Goal: Information Seeking & Learning: Learn about a topic

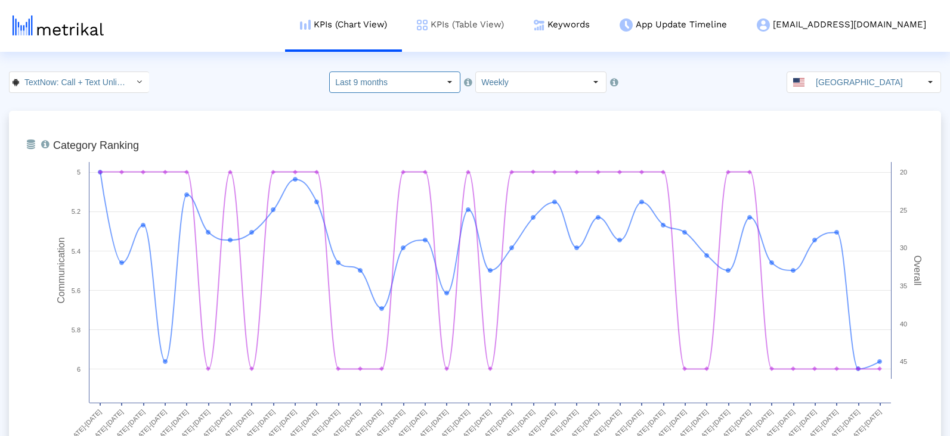
scroll to position [489, 0]
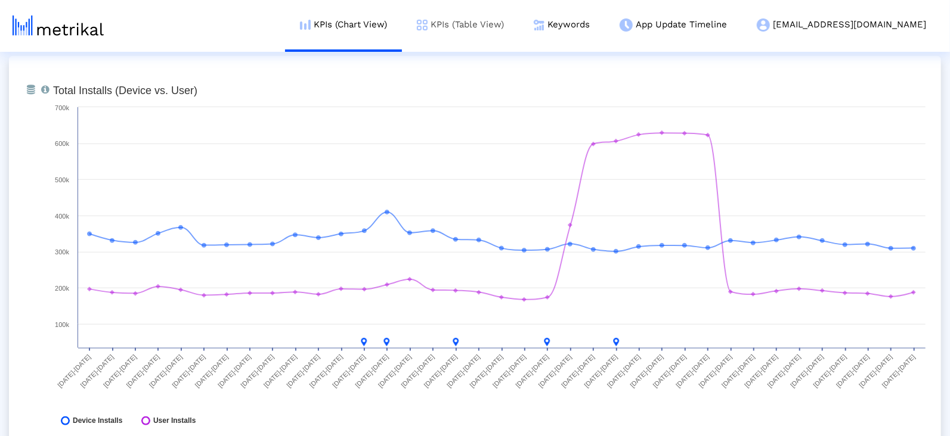
click at [510, 23] on link "KPIs (Table View)" at bounding box center [460, 24] width 117 height 49
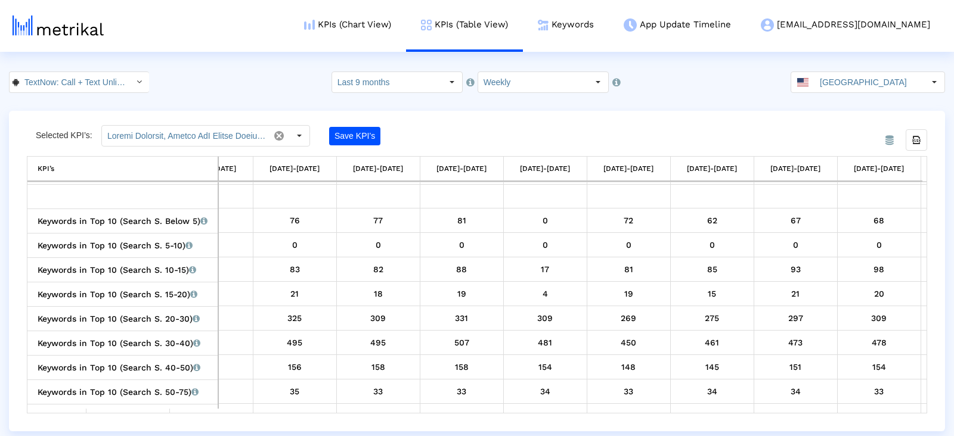
click at [46, 97] on crea-index "TextNow: Call + Text Unlimited < com.enflick.android.TextNow > Select how far b…" at bounding box center [477, 252] width 954 height 360
click at [44, 85] on input "TextNow: Call + Text Unlimited < com.enflick.android.TextNow >" at bounding box center [72, 82] width 107 height 20
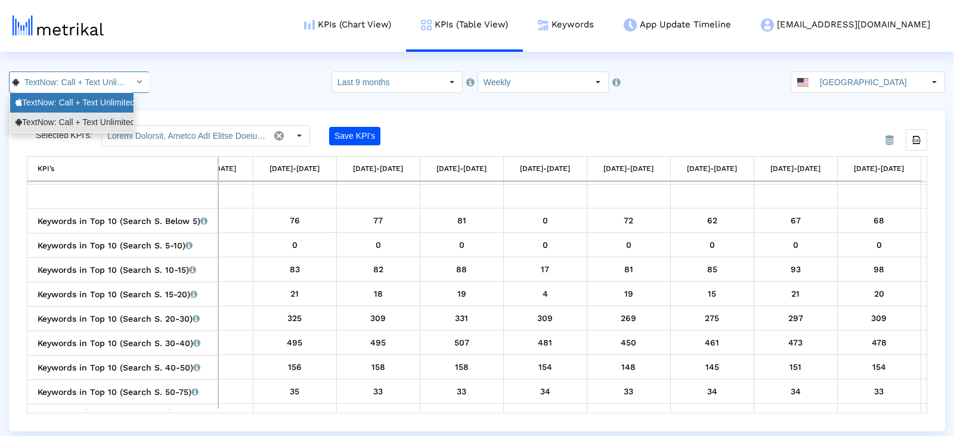
click at [49, 105] on div "TextNow: Call + Text Unlimited <314716233>" at bounding box center [72, 102] width 113 height 11
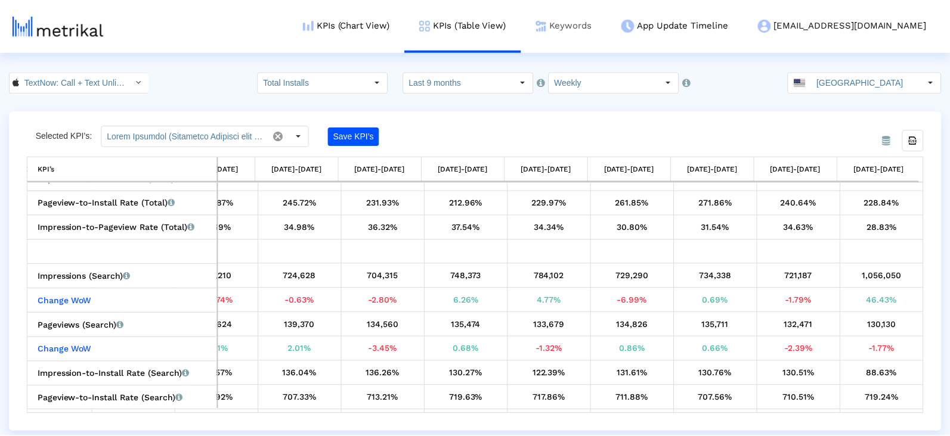
scroll to position [0, 85]
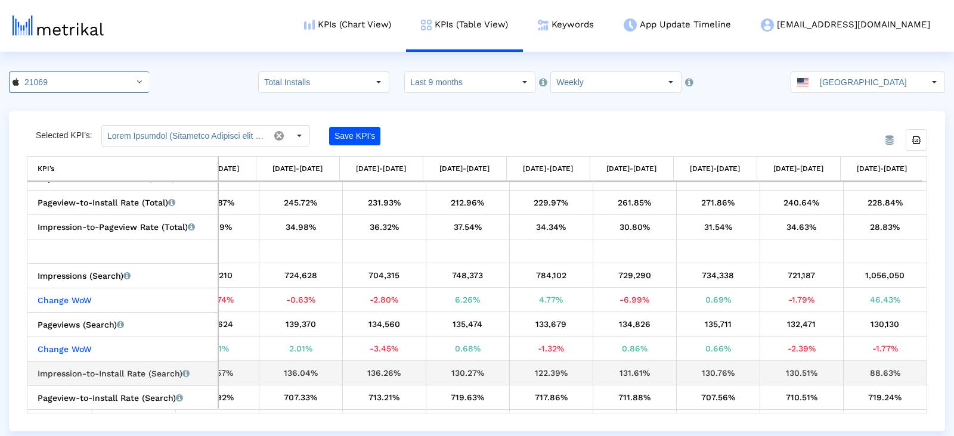
click at [793, 370] on div "130.51%" at bounding box center [801, 374] width 75 height 16
copy div "130.51%"
click at [891, 368] on div "88.63%" at bounding box center [885, 374] width 75 height 16
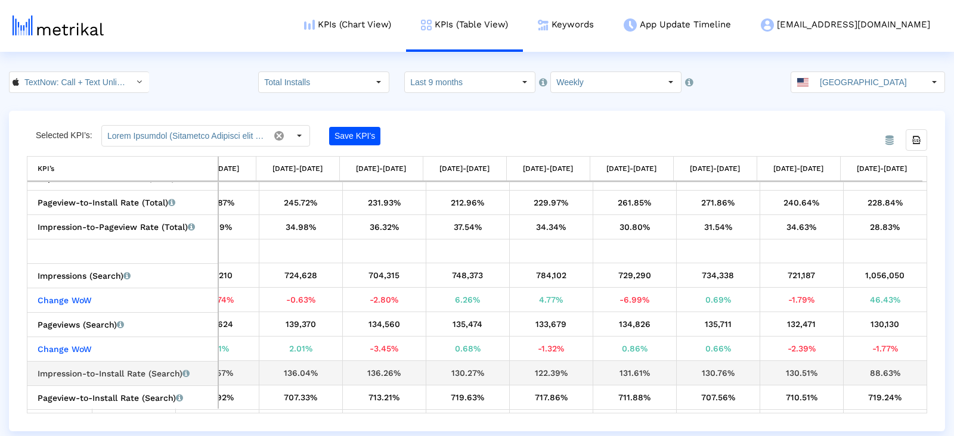
click at [891, 368] on div "88.63%" at bounding box center [885, 374] width 75 height 16
click at [869, 370] on div "88.63%" at bounding box center [885, 374] width 75 height 16
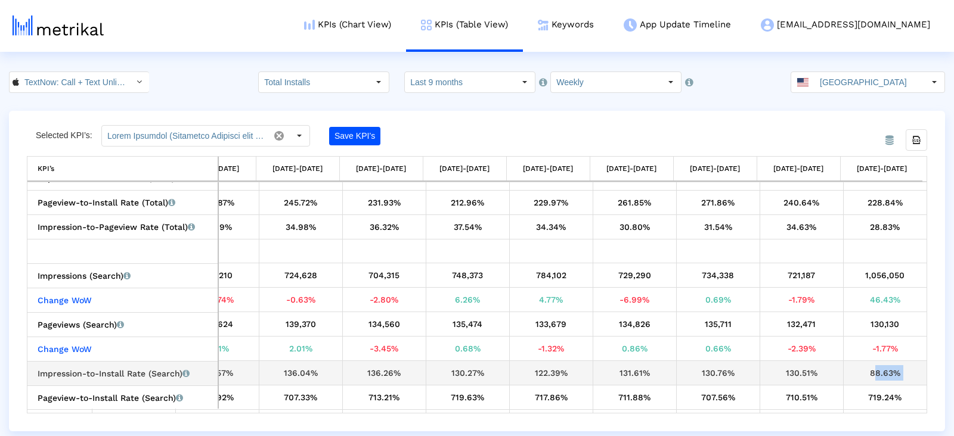
copy tbody "88.63% Pageview-to-Install Rate (Search) Percentage of users who installed the …"
click at [609, 19] on link "Keywords" at bounding box center [566, 24] width 86 height 49
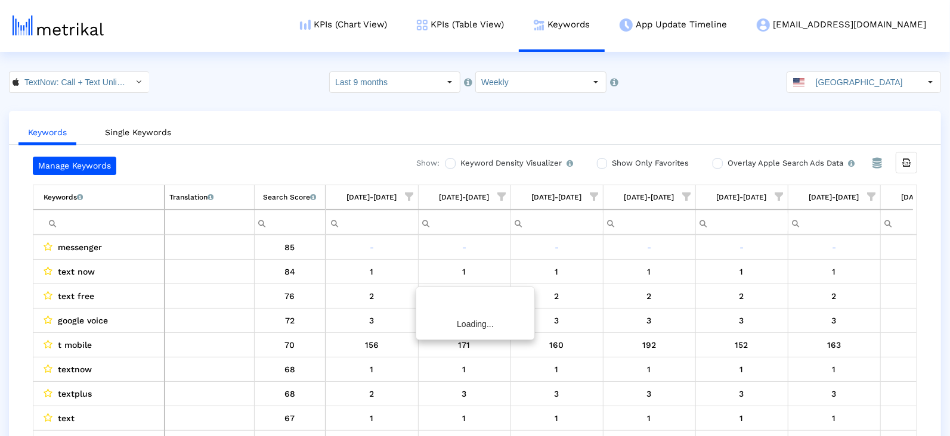
scroll to position [0, 2831]
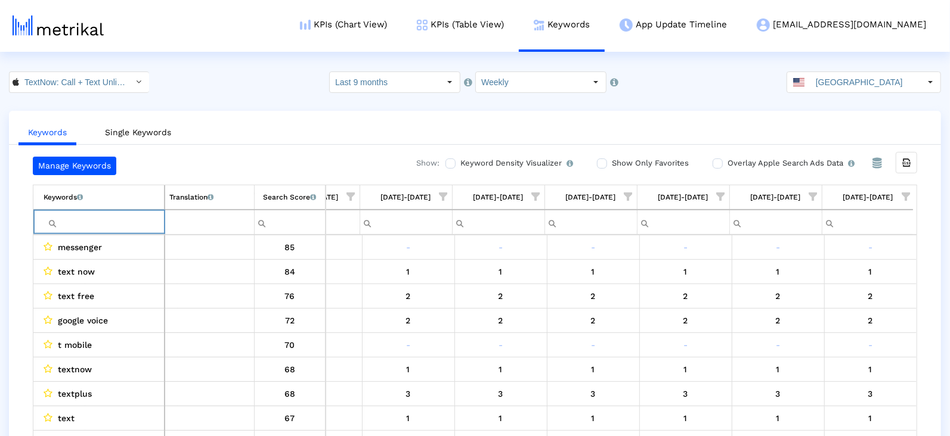
click at [120, 221] on input "Filter cell" at bounding box center [104, 223] width 120 height 20
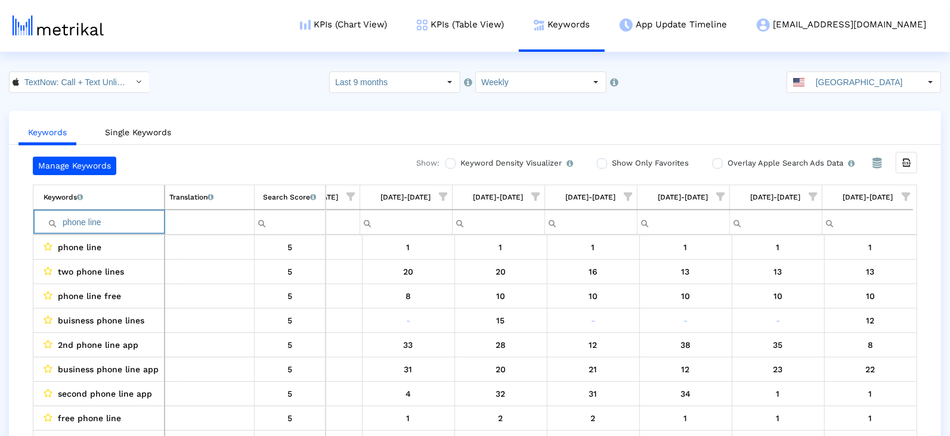
click at [121, 220] on input "phone line" at bounding box center [104, 223] width 120 height 20
click at [120, 220] on input "phone line" at bounding box center [104, 223] width 120 height 20
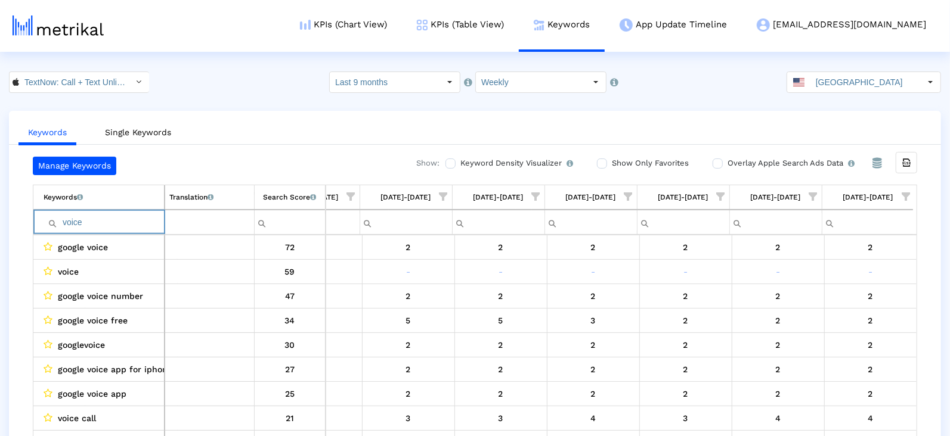
click at [119, 219] on input "voice" at bounding box center [104, 223] width 120 height 20
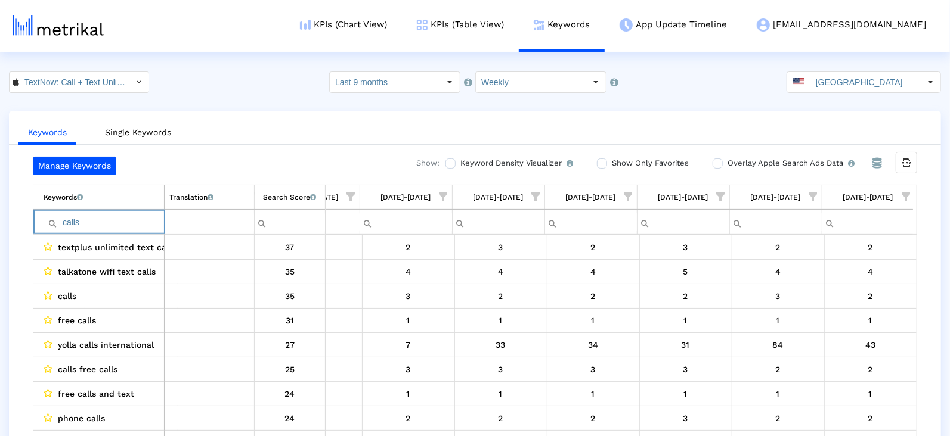
click at [76, 217] on input "calls" at bounding box center [104, 223] width 120 height 20
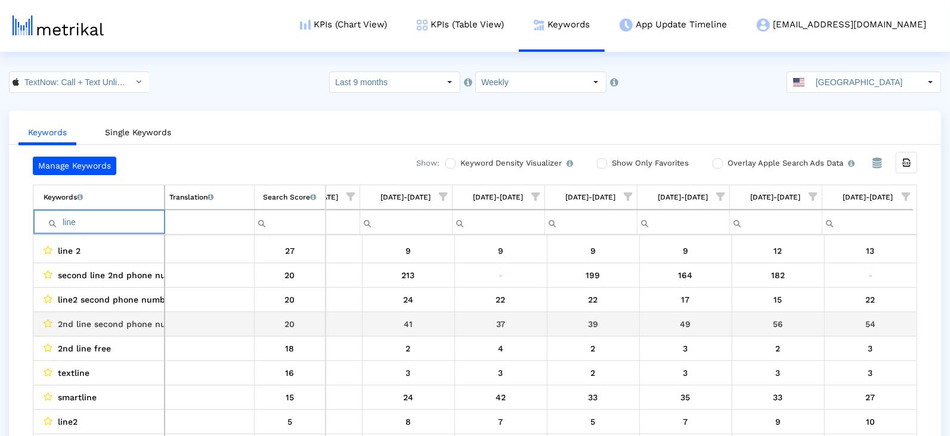
scroll to position [149, 0]
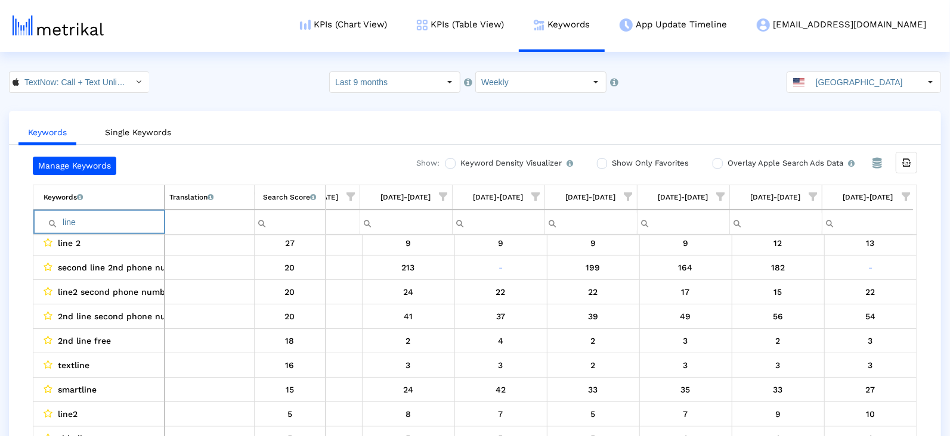
click at [106, 221] on input "line" at bounding box center [104, 223] width 120 height 20
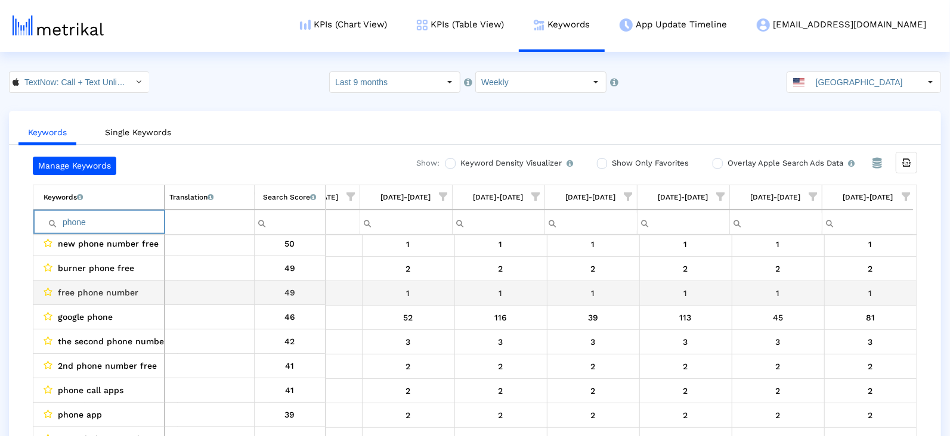
scroll to position [99, 0]
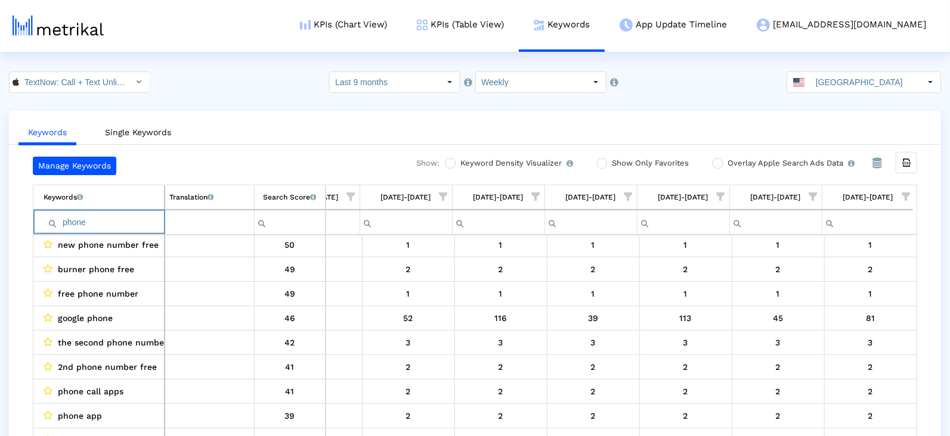
type input "phone"
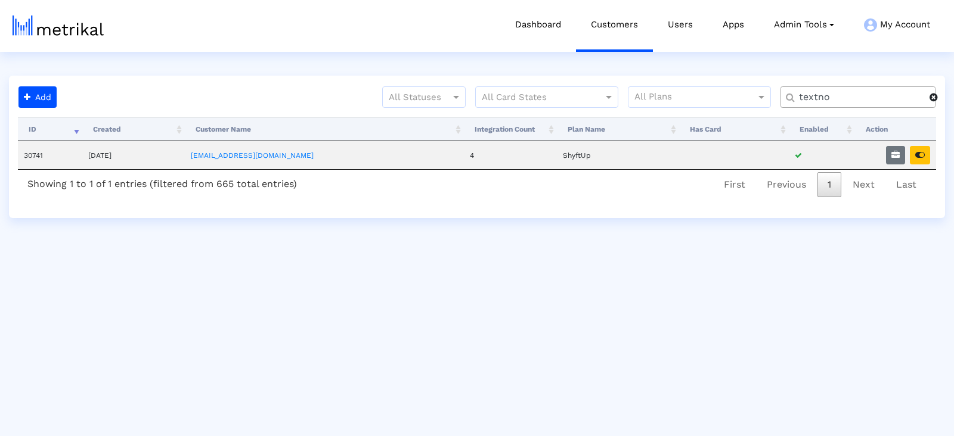
click at [817, 97] on input "textno" at bounding box center [860, 97] width 139 height 13
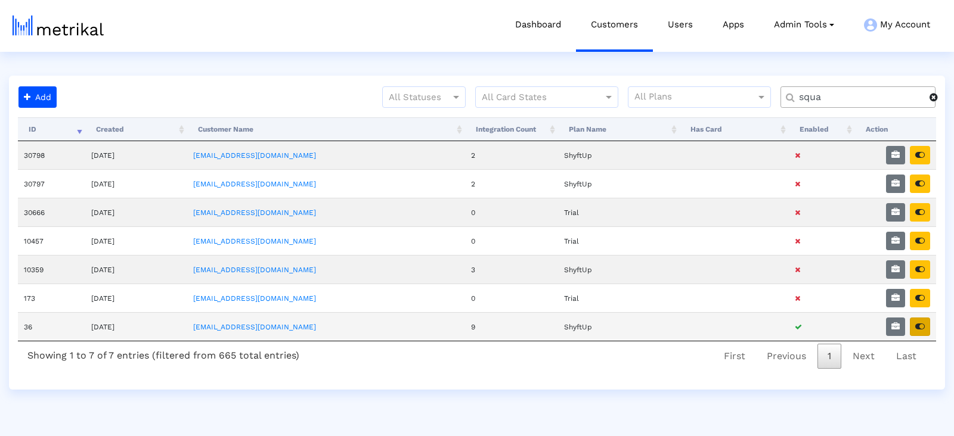
type input "squa"
click at [927, 318] on button "button" at bounding box center [920, 327] width 20 height 18
click at [897, 326] on button "button" at bounding box center [895, 327] width 19 height 18
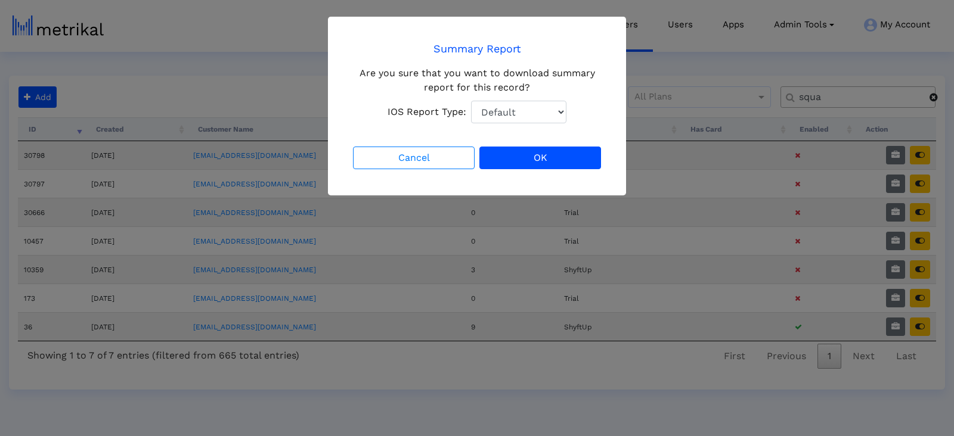
click at [486, 123] on select "Default Total Downloads New Downloads Redownloads" at bounding box center [518, 112] width 95 height 23
select select "1: 1"
click at [471, 101] on select "Default Total Downloads New Downloads Redownloads" at bounding box center [518, 112] width 95 height 23
click at [540, 156] on button "OK" at bounding box center [540, 158] width 122 height 23
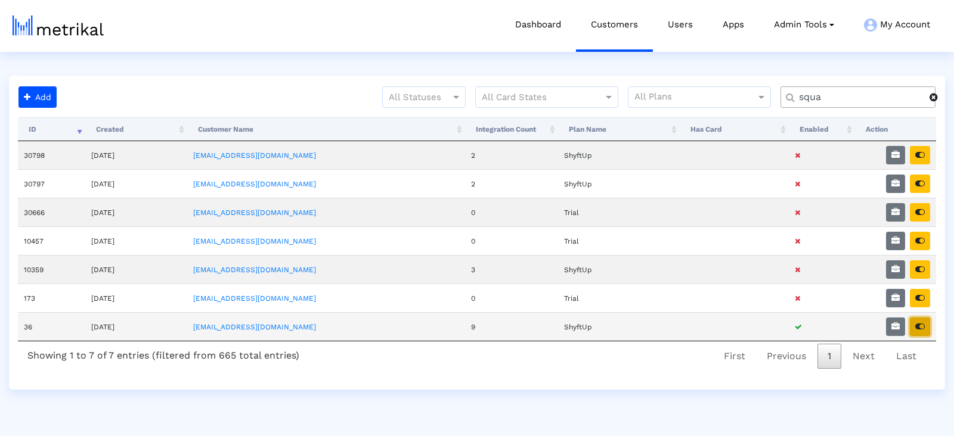
click at [923, 323] on icon "button" at bounding box center [920, 327] width 10 height 8
click at [916, 324] on icon "button" at bounding box center [920, 327] width 10 height 8
click at [839, 100] on input "squa" at bounding box center [860, 97] width 139 height 13
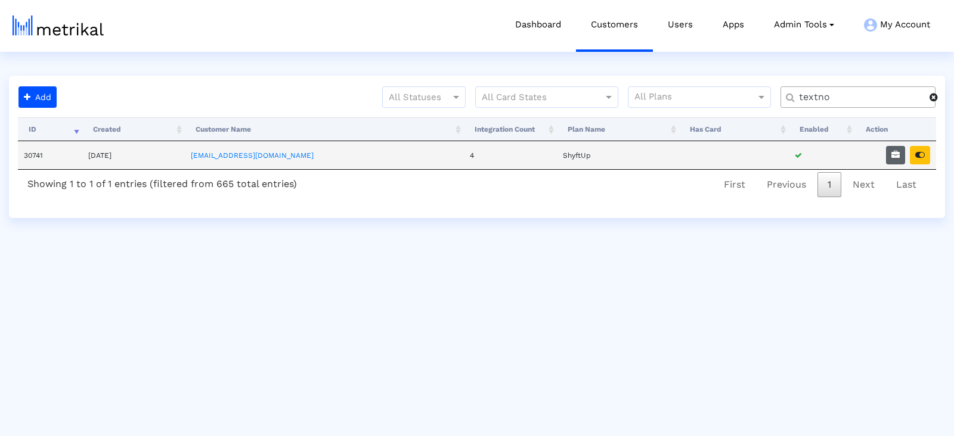
type input "textno"
click at [890, 153] on button "button" at bounding box center [895, 155] width 19 height 18
select select "1: 1"
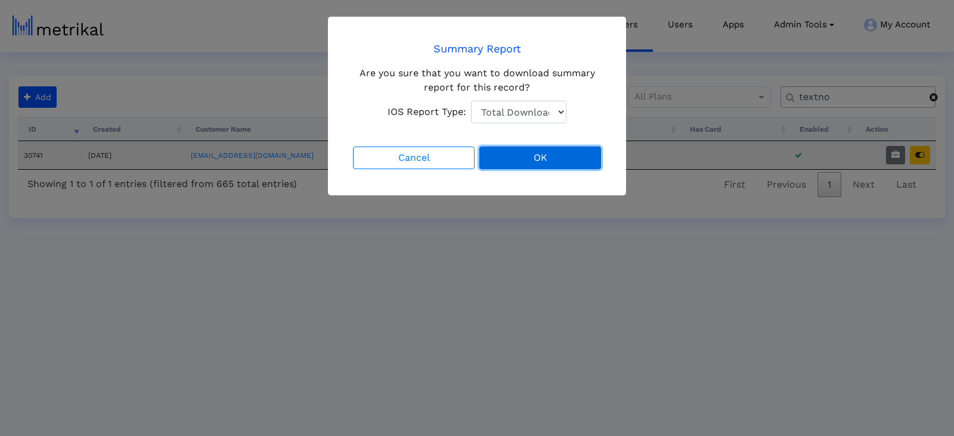
click at [561, 151] on button "OK" at bounding box center [540, 158] width 122 height 23
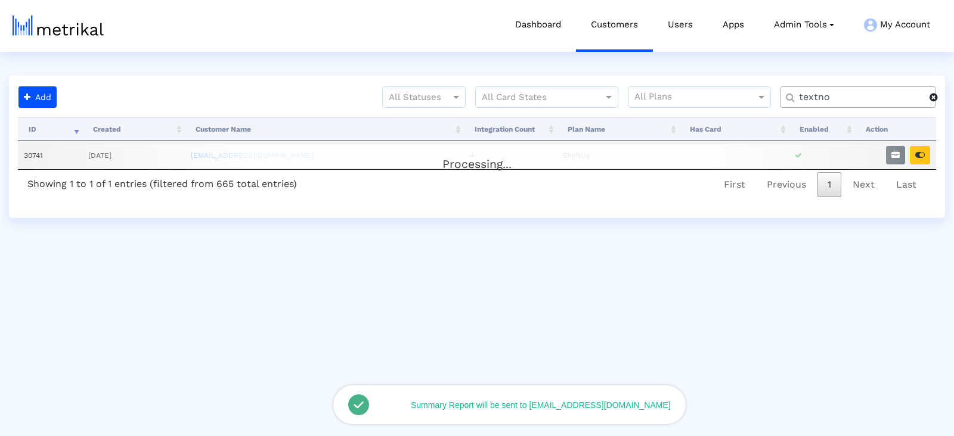
click at [918, 152] on div "Processing..." at bounding box center [477, 156] width 918 height 24
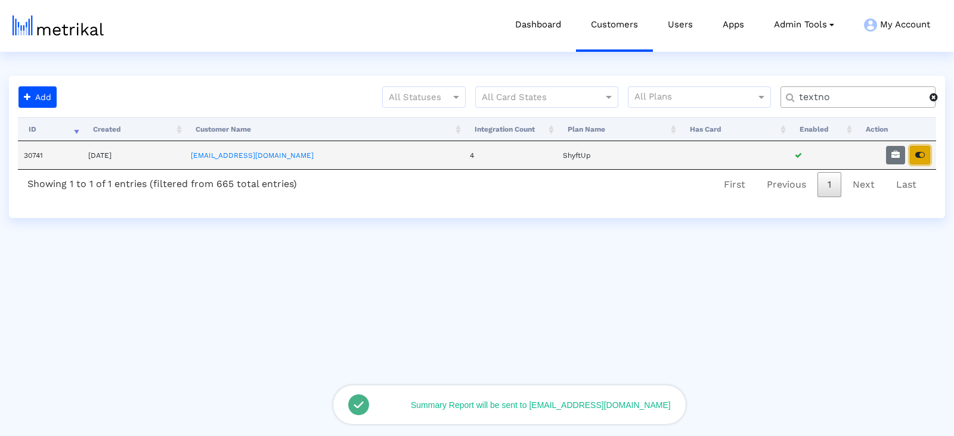
click at [918, 152] on icon "button" at bounding box center [920, 155] width 10 height 8
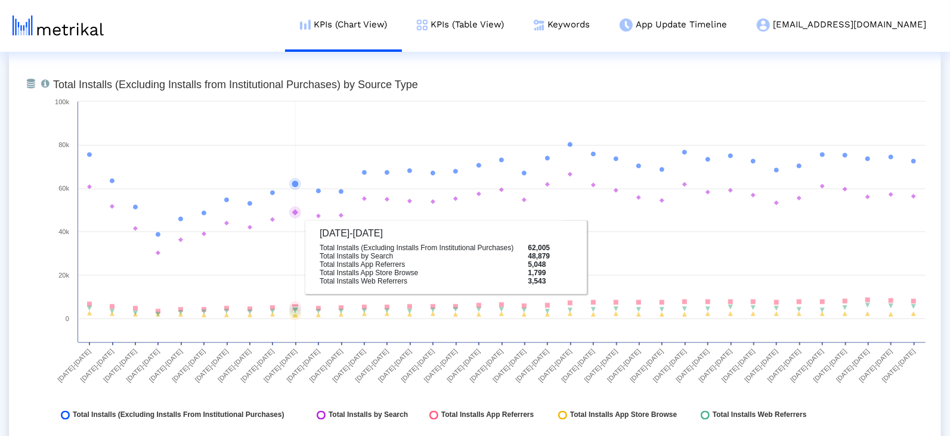
scroll to position [1369, 0]
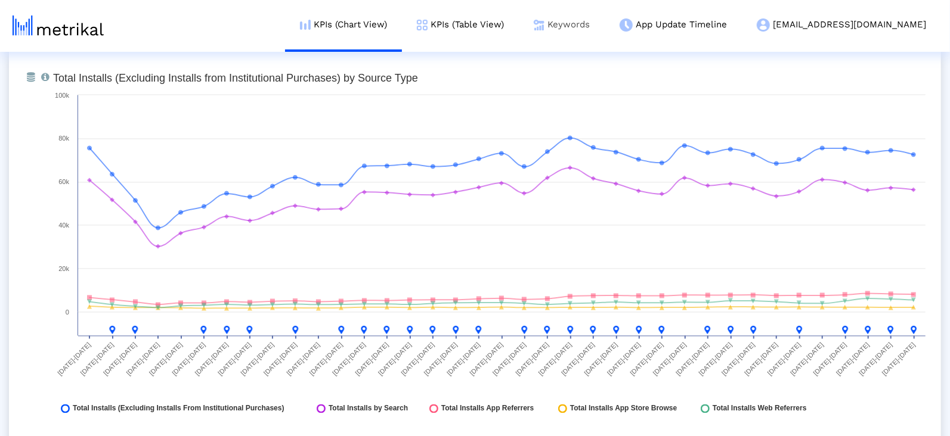
click at [605, 26] on link "Keywords" at bounding box center [562, 24] width 86 height 49
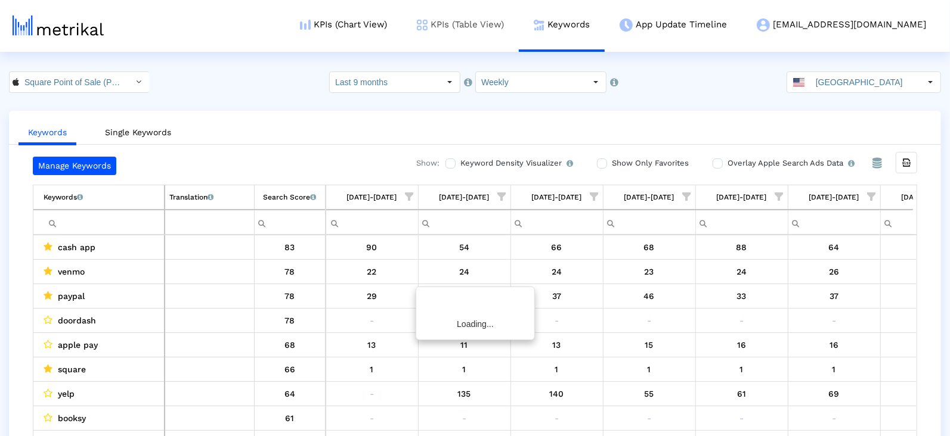
scroll to position [0, 2831]
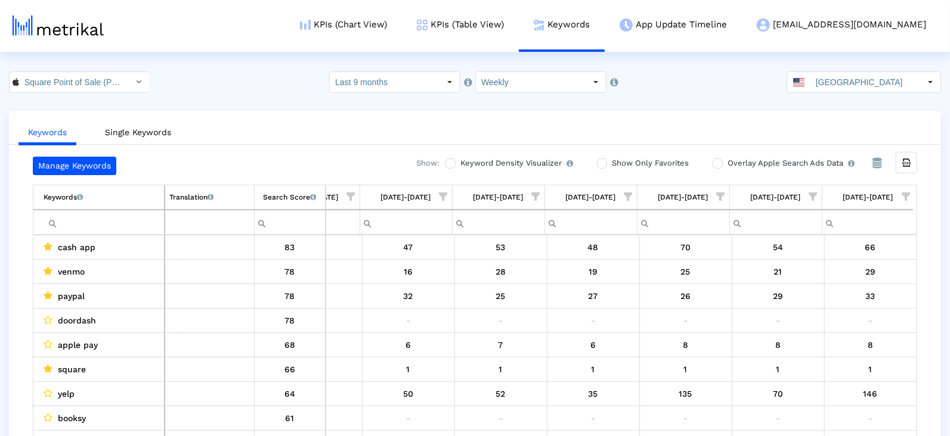
click at [903, 195] on span "Show filter options for column '08/10/25-08/16/25'" at bounding box center [906, 197] width 8 height 8
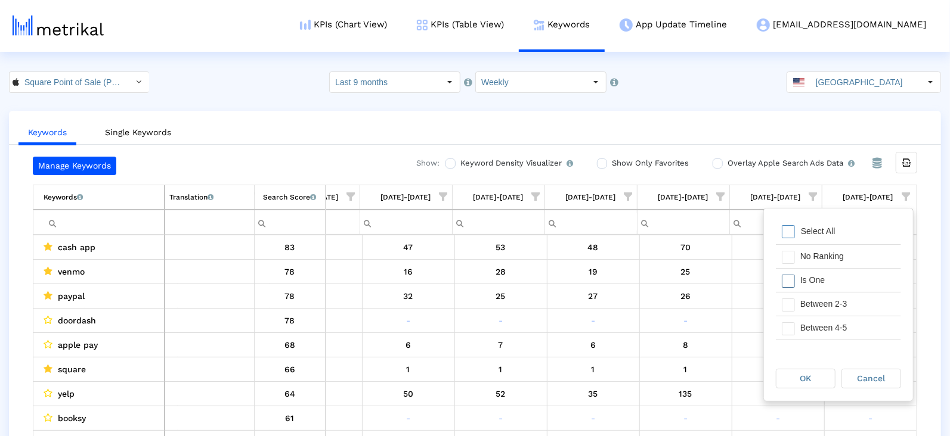
click at [831, 284] on div "Is One" at bounding box center [847, 280] width 107 height 23
click at [831, 299] on div "Between 2-3" at bounding box center [847, 304] width 107 height 23
click at [831, 320] on div "Between 4-5" at bounding box center [847, 328] width 107 height 23
click at [828, 329] on div "Between 6-10" at bounding box center [847, 338] width 107 height 23
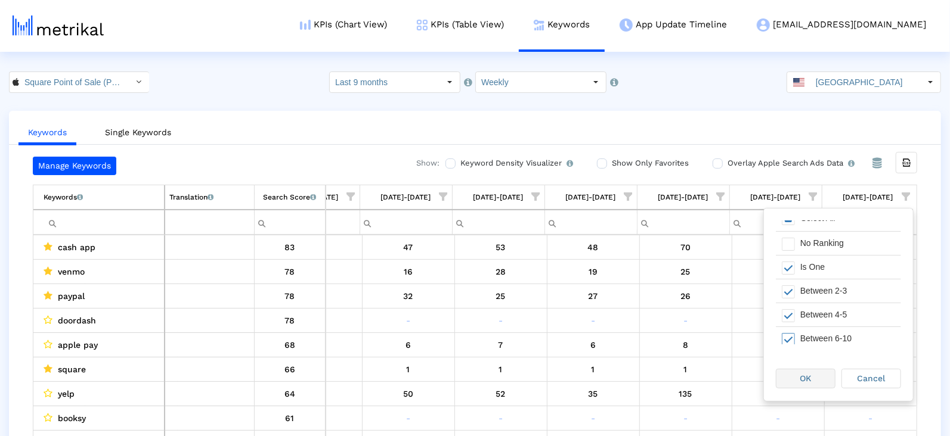
click at [813, 379] on div "OK" at bounding box center [805, 379] width 58 height 18
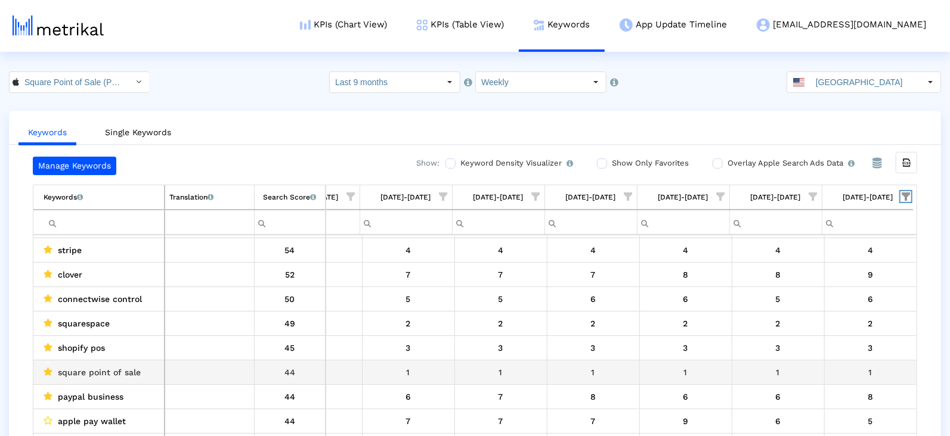
scroll to position [0, 0]
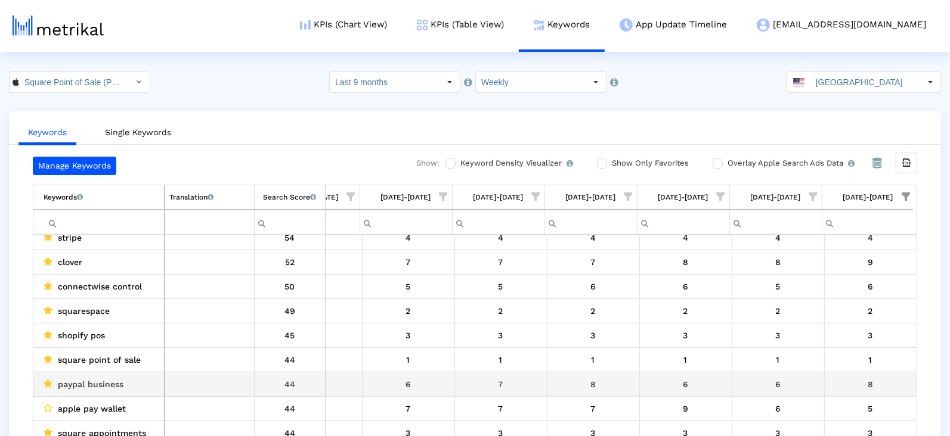
click at [112, 377] on span "paypal business" at bounding box center [91, 385] width 66 height 16
copy span "paypal business"
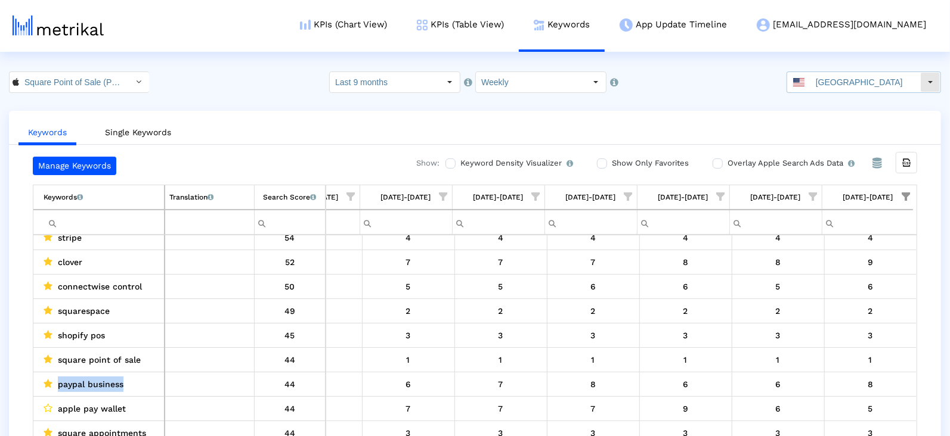
click at [840, 89] on input "[GEOGRAPHIC_DATA]" at bounding box center [865, 82] width 110 height 20
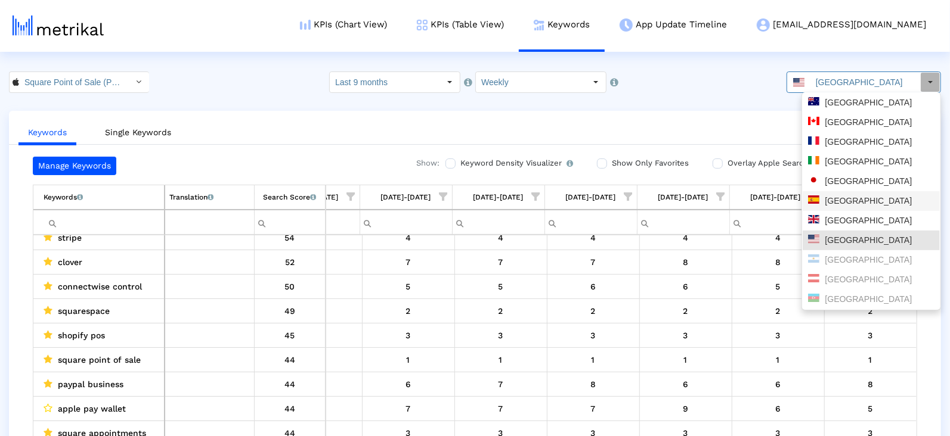
click at [828, 202] on div "[GEOGRAPHIC_DATA]" at bounding box center [871, 201] width 126 height 11
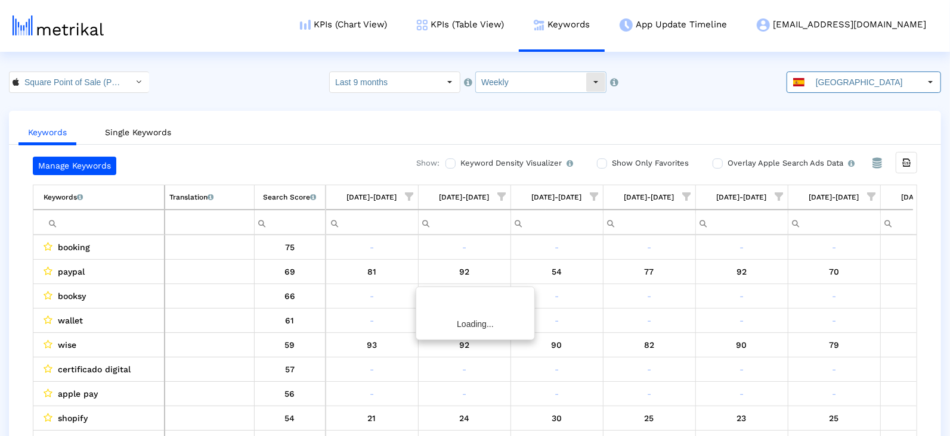
scroll to position [0, 151]
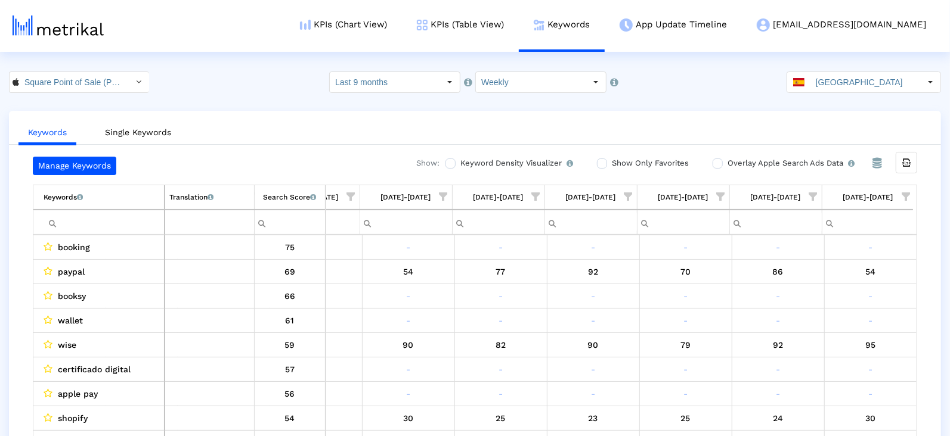
click at [904, 193] on span "Show filter options for column '08/10/25-08/16/25'" at bounding box center [906, 197] width 8 height 8
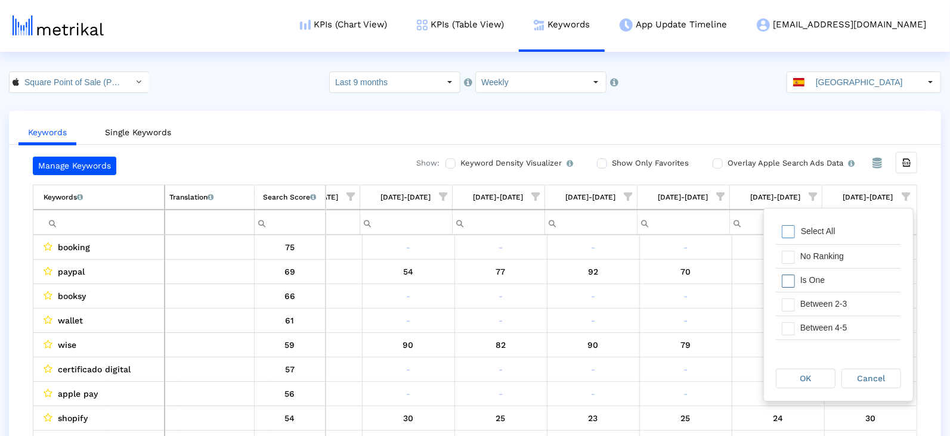
click at [821, 280] on div "Is One" at bounding box center [847, 280] width 107 height 23
click at [821, 298] on div "Between 2-3" at bounding box center [847, 304] width 107 height 23
click at [821, 318] on div "Between 4-5" at bounding box center [847, 328] width 107 height 23
click at [820, 320] on div "Between 6-10" at bounding box center [847, 320] width 107 height 23
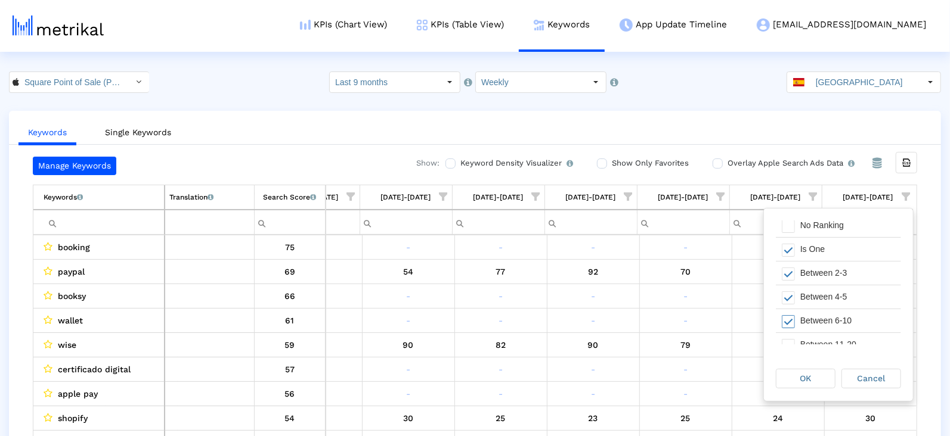
click at [818, 369] on div "OK" at bounding box center [806, 379] width 60 height 20
click at [801, 380] on span "OK" at bounding box center [805, 379] width 11 height 10
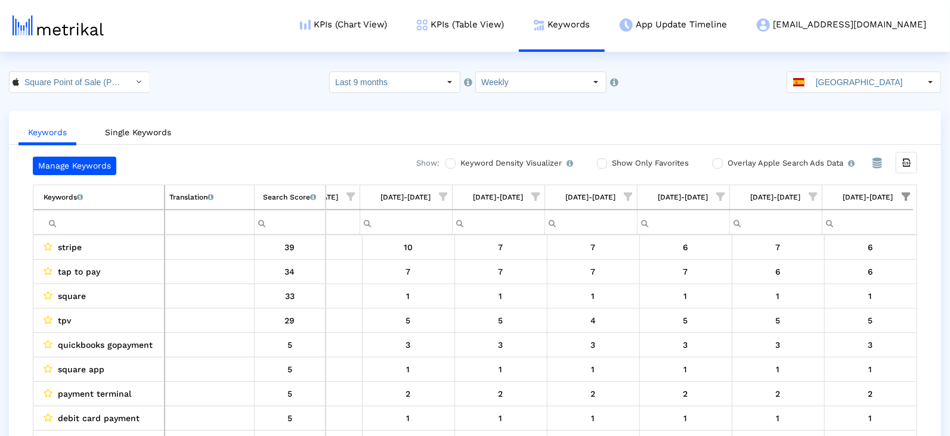
drag, startPoint x: 99, startPoint y: 208, endPoint x: 99, endPoint y: 219, distance: 10.7
click at [99, 208] on tbody "Keywords List of keywords that are currently being tracked in Mobile Action. Tr…" at bounding box center [473, 209] width 880 height 49
click at [100, 226] on input "Filter cell" at bounding box center [104, 223] width 120 height 20
type input "sumup"
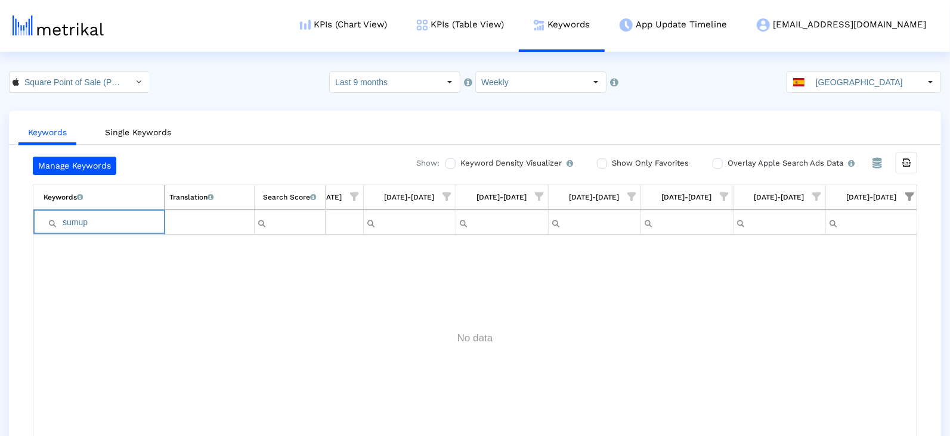
click at [91, 222] on input "sumup" at bounding box center [104, 223] width 120 height 20
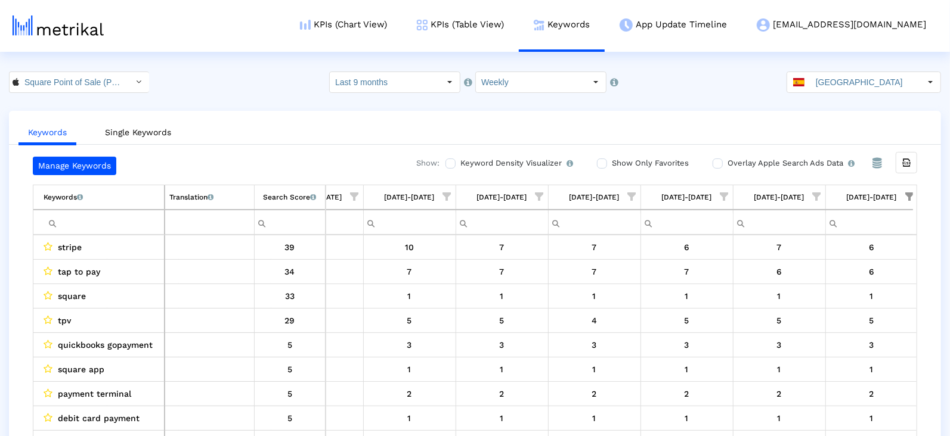
click at [814, 193] on span "Show filter options for column '08/03/25-08/09/25'" at bounding box center [817, 197] width 8 height 8
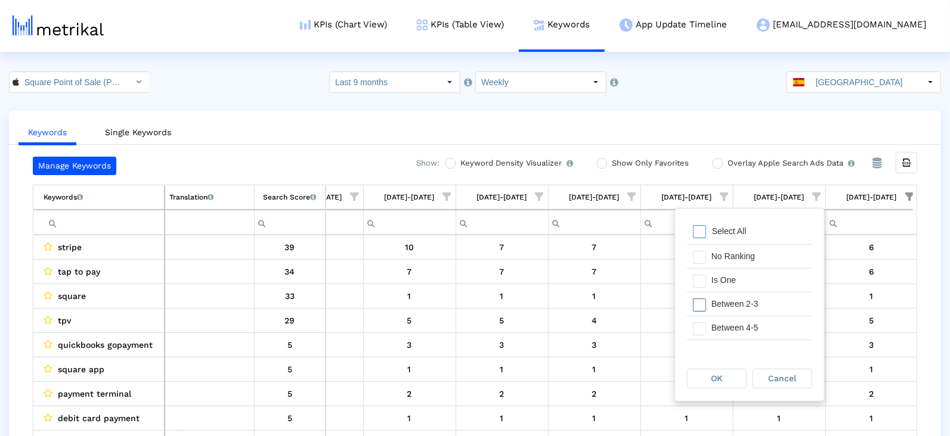
click at [751, 301] on div "Between 2-3" at bounding box center [758, 304] width 107 height 23
click at [733, 321] on div "Between 4-5" at bounding box center [758, 328] width 107 height 23
click at [719, 334] on div "Between 4-5" at bounding box center [758, 328] width 107 height 23
click at [723, 383] on div "OK" at bounding box center [717, 379] width 58 height 18
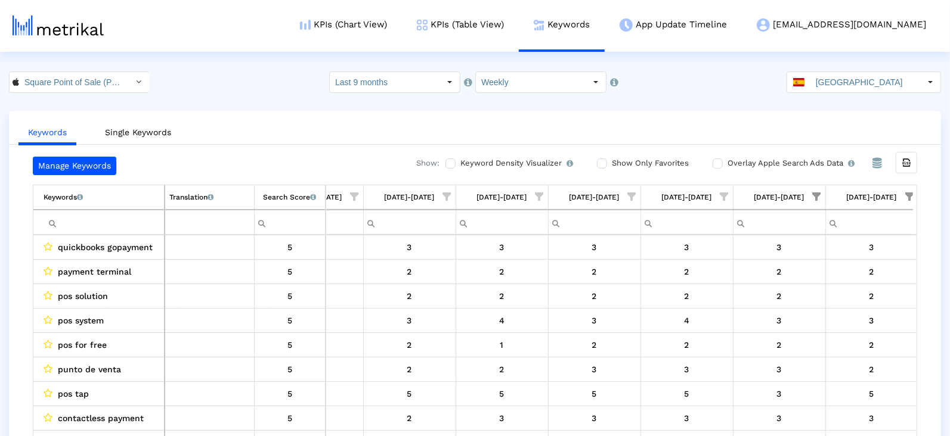
click at [905, 199] on span "Show filter options for column '08/10/25-08/16/25'" at bounding box center [909, 197] width 8 height 8
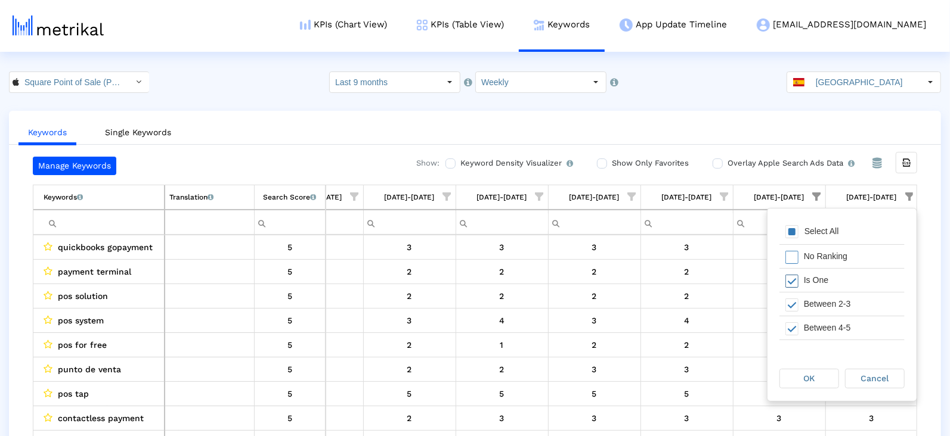
click at [791, 284] on span "Filter options" at bounding box center [791, 281] width 13 height 13
click at [791, 309] on span "Filter options" at bounding box center [791, 305] width 13 height 13
click at [791, 323] on span "Filter options" at bounding box center [791, 329] width 13 height 13
click at [792, 222] on div "Select All" at bounding box center [841, 233] width 125 height 24
click at [788, 305] on span "Filter options" at bounding box center [791, 305] width 13 height 13
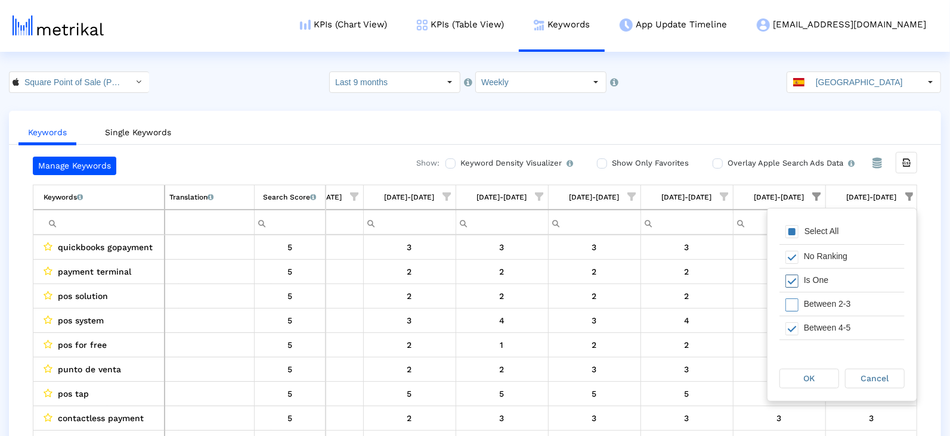
click at [788, 284] on span "Filter options" at bounding box center [791, 281] width 13 height 13
click at [790, 373] on div "OK" at bounding box center [809, 379] width 58 height 18
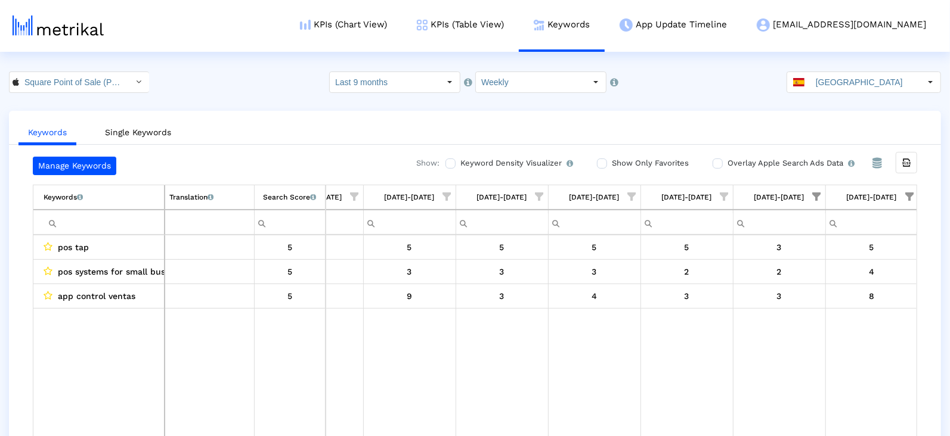
click at [813, 193] on span "Show filter options for column '08/03/25-08/09/25'" at bounding box center [817, 197] width 8 height 8
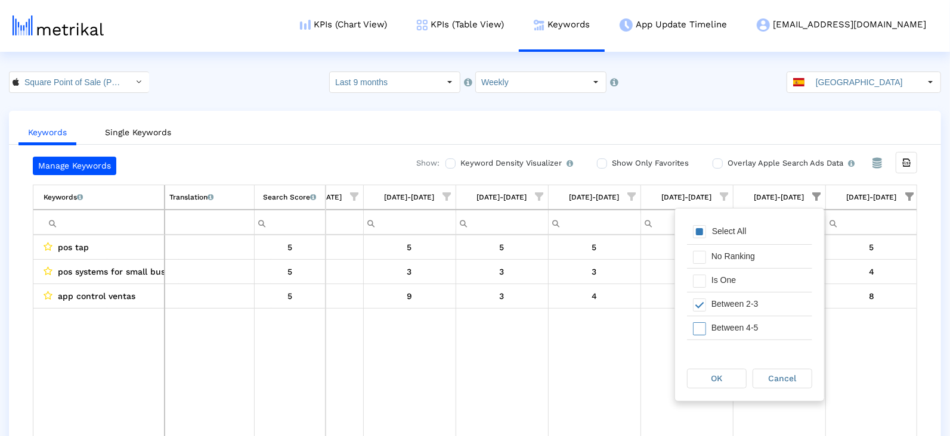
click at [715, 317] on div "Between 4-5" at bounding box center [758, 328] width 107 height 23
click at [715, 391] on div "OK Cancel" at bounding box center [749, 379] width 149 height 45
click at [726, 380] on div "OK" at bounding box center [717, 379] width 58 height 18
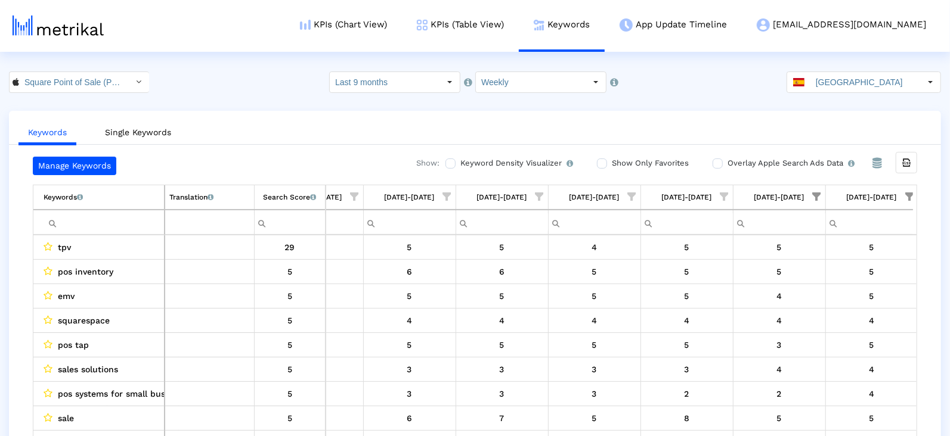
click at [911, 193] on span "Show filter options for column '08/10/25-08/16/25'" at bounding box center [909, 197] width 8 height 8
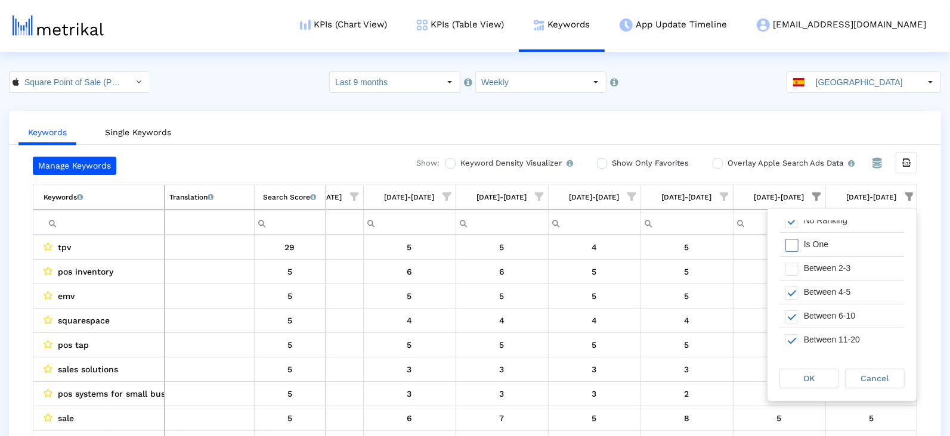
scroll to position [38, 0]
click at [801, 290] on div "Between 4-5" at bounding box center [851, 290] width 107 height 23
click at [809, 379] on span "OK" at bounding box center [809, 379] width 11 height 10
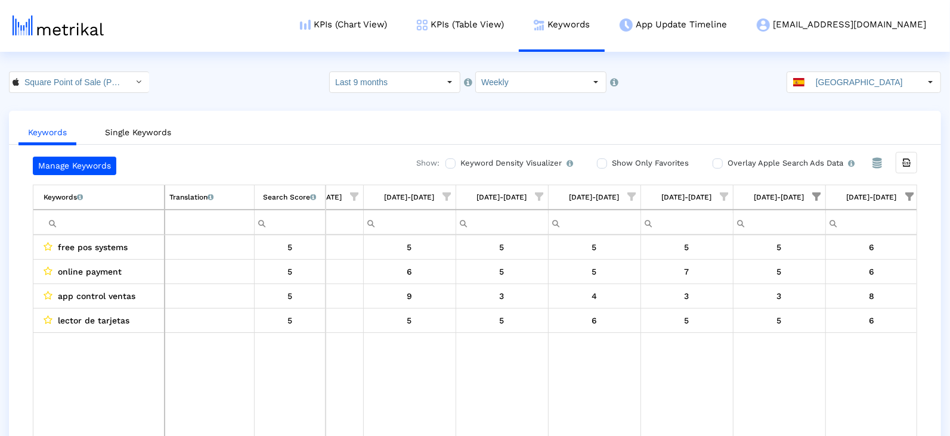
click at [912, 193] on span "Show filter options for column '08/10/25-08/16/25'" at bounding box center [909, 197] width 8 height 8
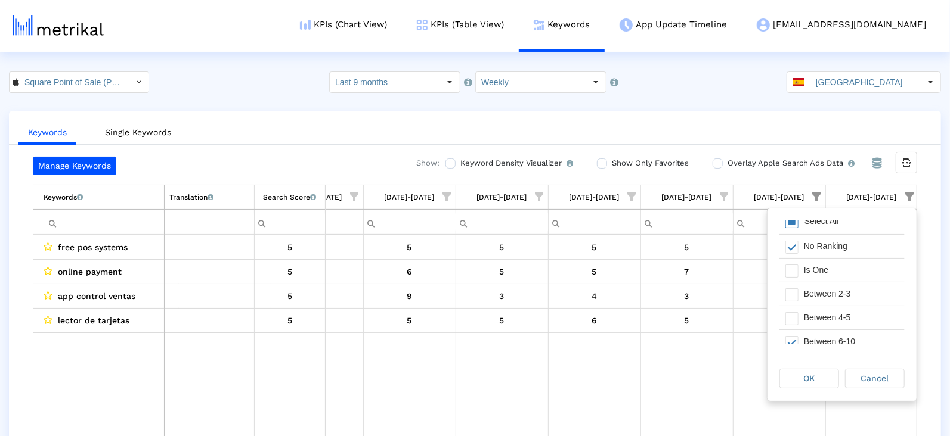
scroll to position [0, 0]
click at [792, 232] on span "Filter options" at bounding box center [791, 231] width 13 height 13
click at [803, 389] on div "OK" at bounding box center [812, 378] width 66 height 21
click at [796, 379] on div "OK" at bounding box center [809, 379] width 58 height 18
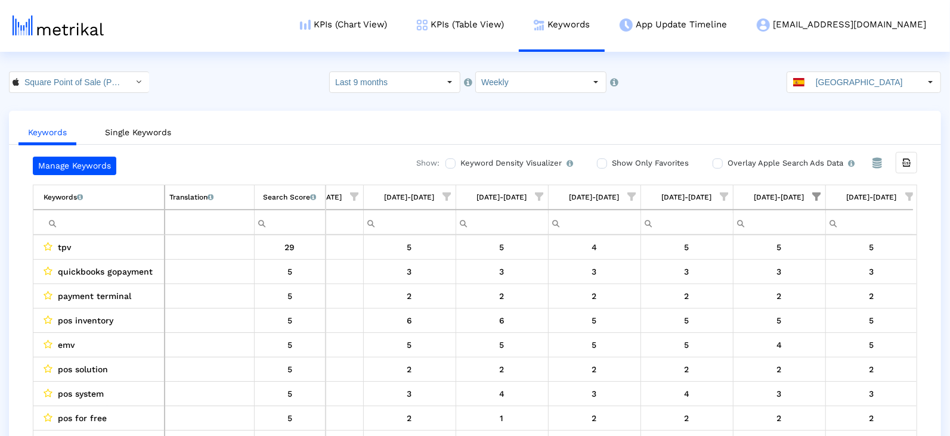
click at [816, 185] on td "[DATE]-[DATE]" at bounding box center [779, 197] width 92 height 24
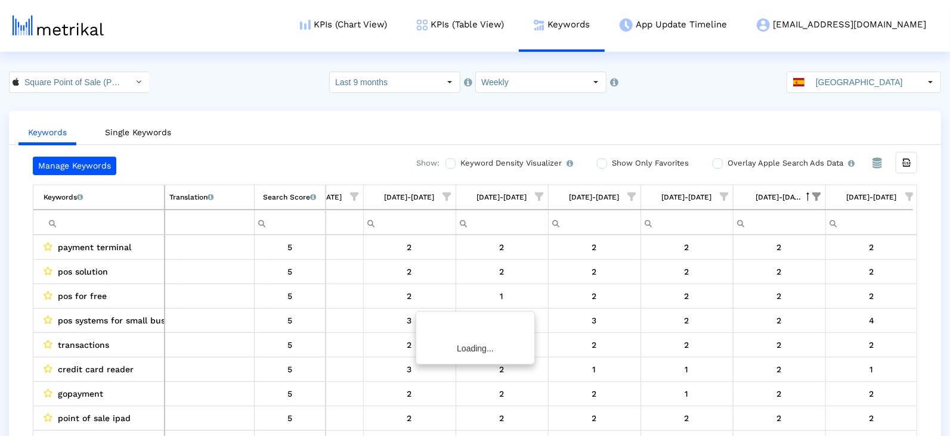
click at [816, 197] on span "Show filter options for column '08/03/25-08/09/25'" at bounding box center [817, 197] width 8 height 8
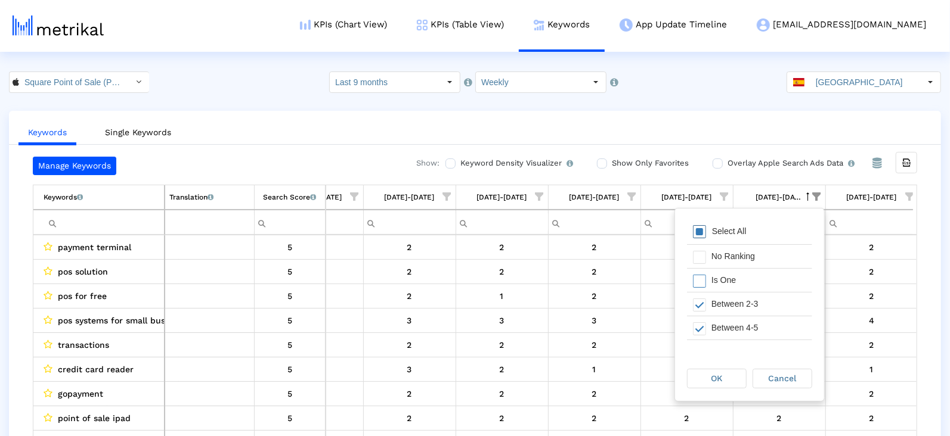
click at [702, 228] on span "Filter options" at bounding box center [699, 231] width 13 height 13
click at [702, 275] on span "Filter options" at bounding box center [699, 281] width 13 height 13
click at [706, 384] on div "OK" at bounding box center [717, 379] width 58 height 18
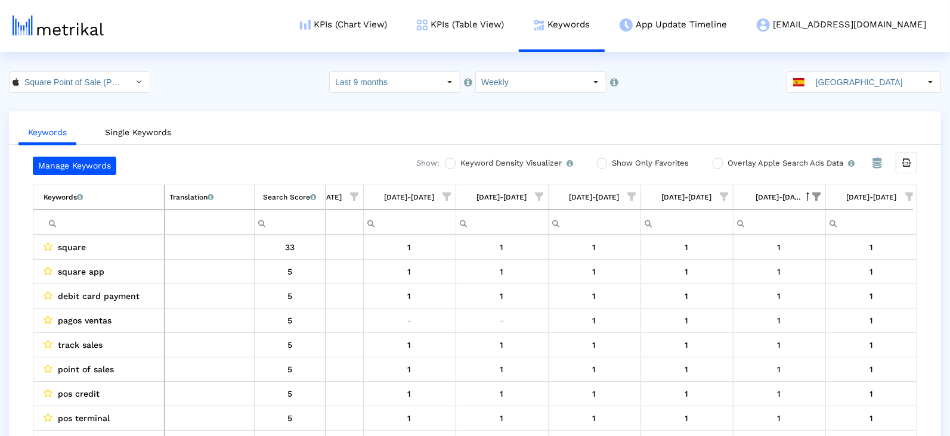
click at [905, 193] on span "Show filter options for column '08/10/25-08/16/25'" at bounding box center [909, 197] width 8 height 8
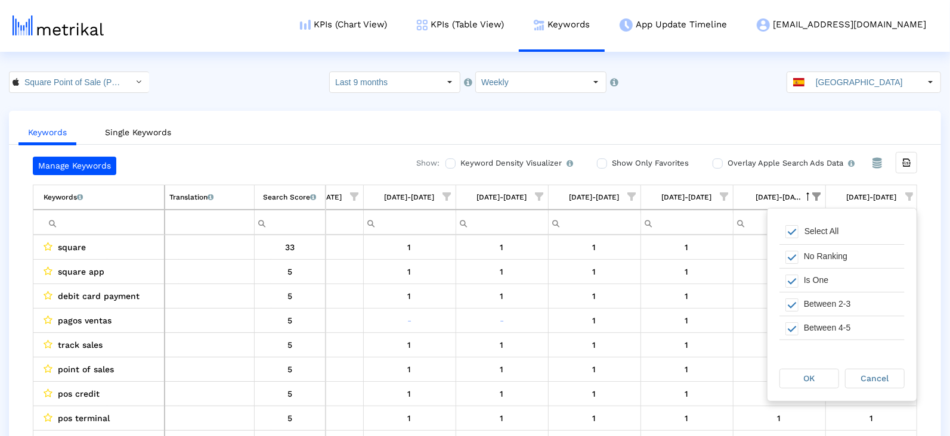
click at [905, 193] on span "Show filter options for column '08/10/25-08/16/25'" at bounding box center [909, 197] width 8 height 8
click at [815, 284] on div "Is One" at bounding box center [851, 280] width 107 height 23
click at [815, 383] on div "OK" at bounding box center [809, 379] width 58 height 18
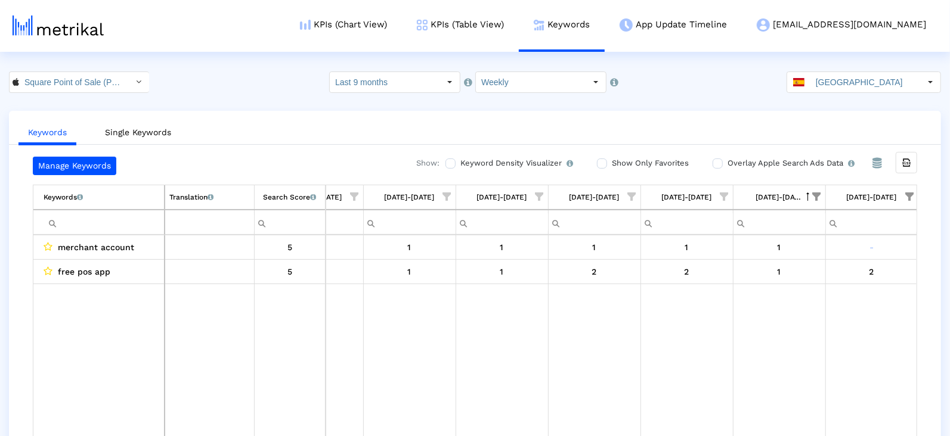
click at [813, 196] on span "Show filter options for column '08/03/25-08/09/25'" at bounding box center [817, 197] width 8 height 8
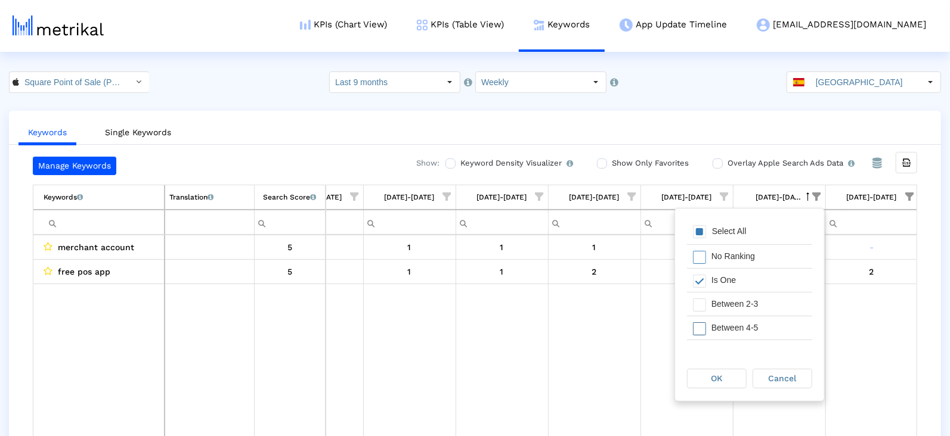
click at [714, 309] on div "Between 2-3" at bounding box center [758, 304] width 107 height 23
click at [908, 193] on span "Show filter options for column '08/10/25-08/16/25'" at bounding box center [909, 197] width 8 height 8
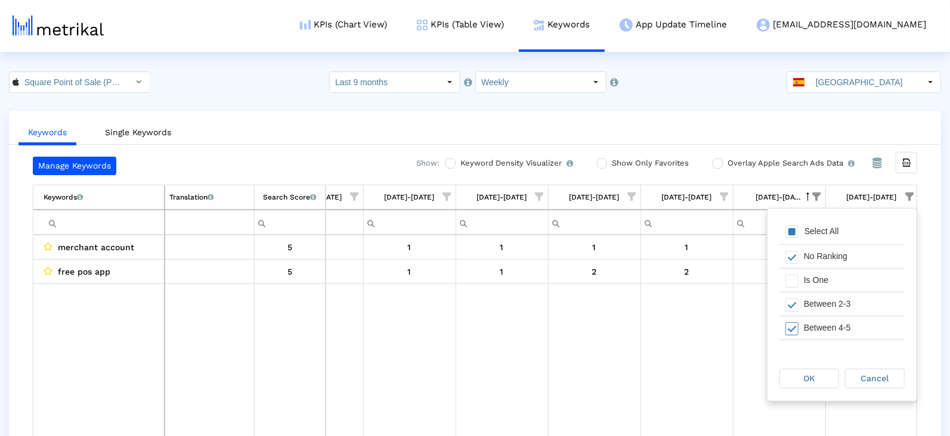
click at [808, 335] on div "Between 4-5" at bounding box center [851, 328] width 107 height 23
click at [813, 385] on div "OK" at bounding box center [809, 379] width 58 height 18
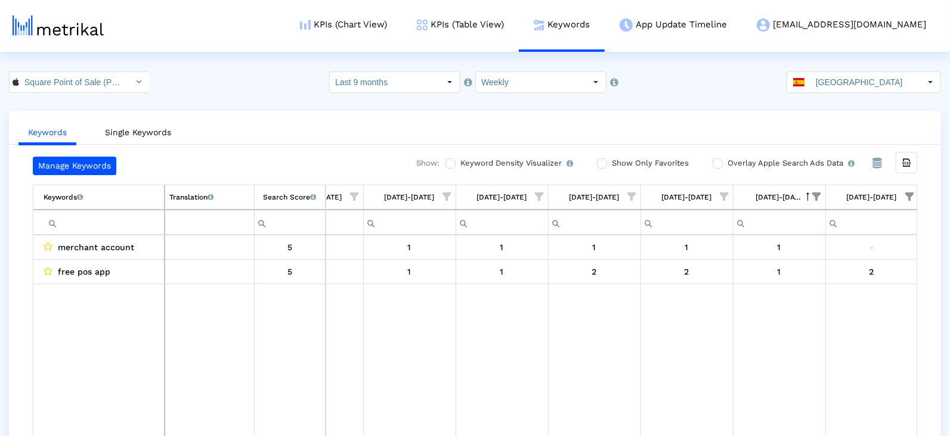
click at [814, 193] on span "Show filter options for column '08/03/25-08/09/25'" at bounding box center [817, 197] width 8 height 8
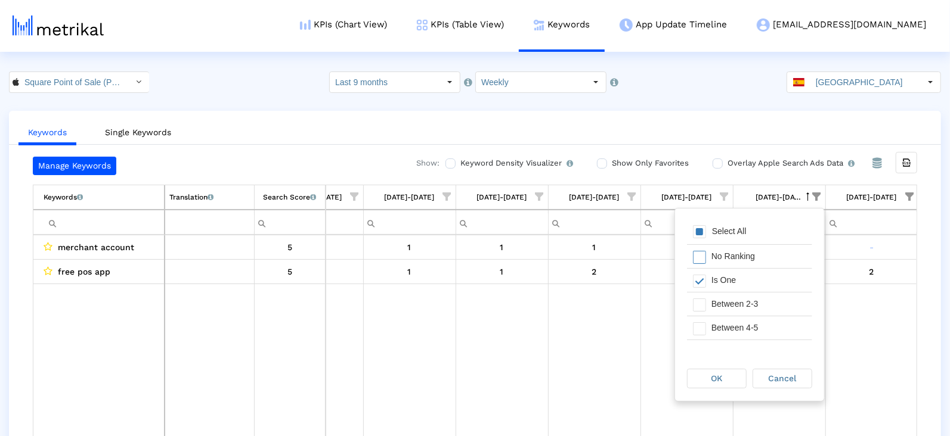
click at [725, 230] on div "Select All" at bounding box center [729, 232] width 47 height 10
click at [725, 379] on div "OK" at bounding box center [717, 379] width 58 height 18
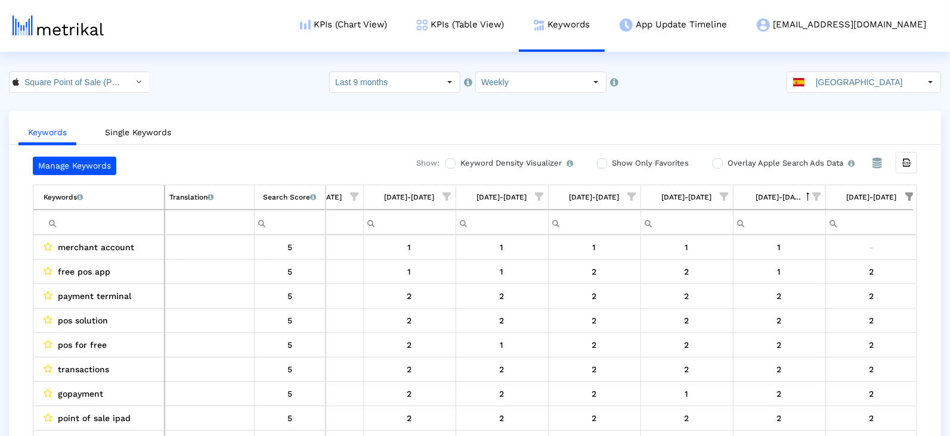
click at [905, 196] on span "Show filter options for column '08/10/25-08/16/25'" at bounding box center [909, 197] width 8 height 8
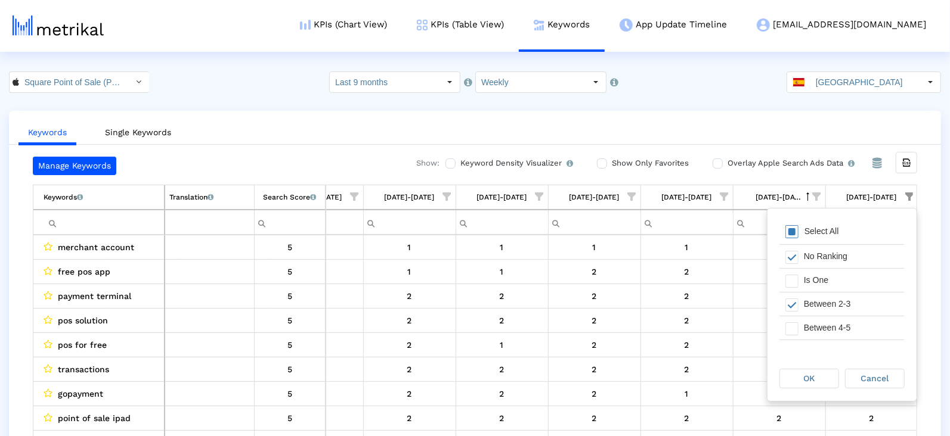
click at [795, 235] on span "Filter options" at bounding box center [791, 231] width 13 height 13
click at [798, 227] on div "Select All" at bounding box center [821, 232] width 47 height 10
click at [793, 286] on span "Filter options" at bounding box center [791, 281] width 13 height 13
click at [795, 385] on div "OK" at bounding box center [809, 379] width 58 height 18
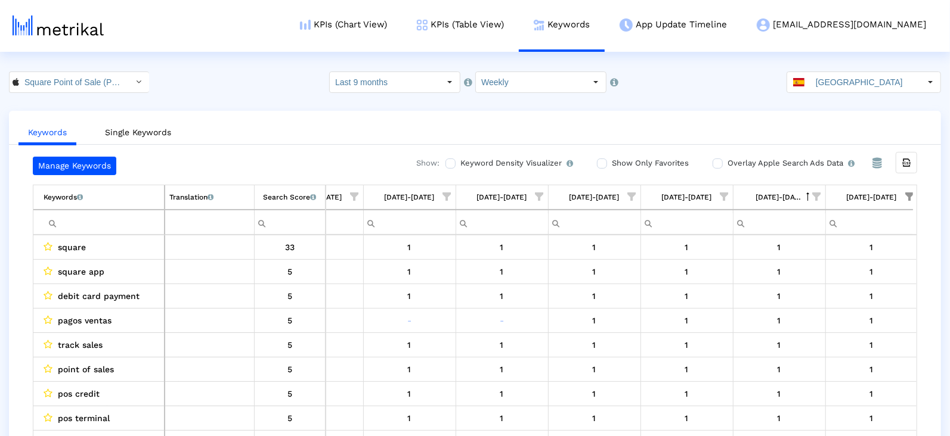
scroll to position [22, 0]
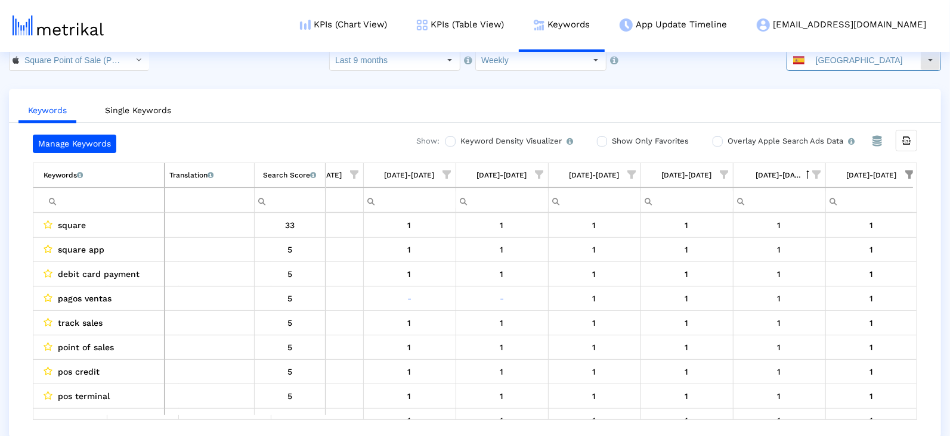
click at [847, 57] on input "[GEOGRAPHIC_DATA]" at bounding box center [865, 60] width 110 height 20
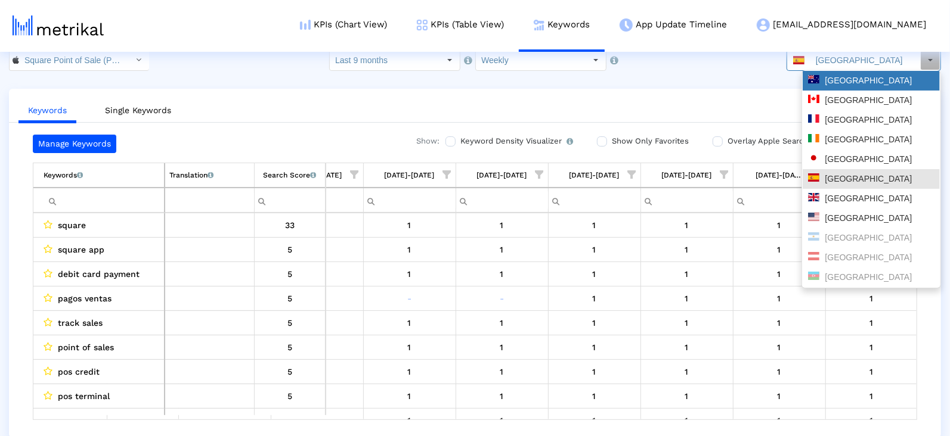
click at [834, 82] on div "[GEOGRAPHIC_DATA]" at bounding box center [871, 80] width 126 height 11
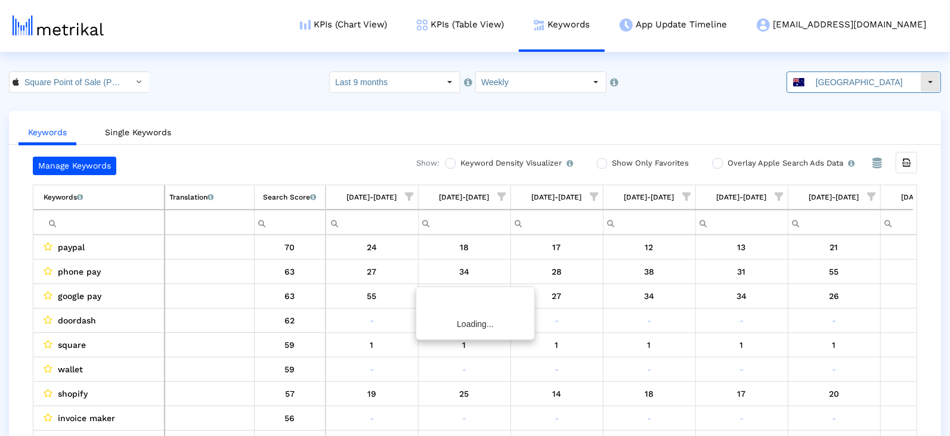
scroll to position [0, 58]
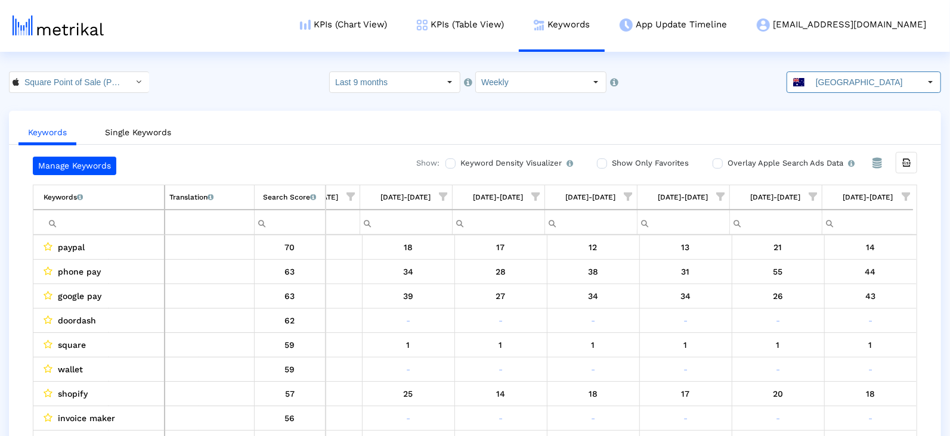
click at [810, 197] on span "Show filter options for column '08/03/25-08/09/25'" at bounding box center [813, 197] width 8 height 8
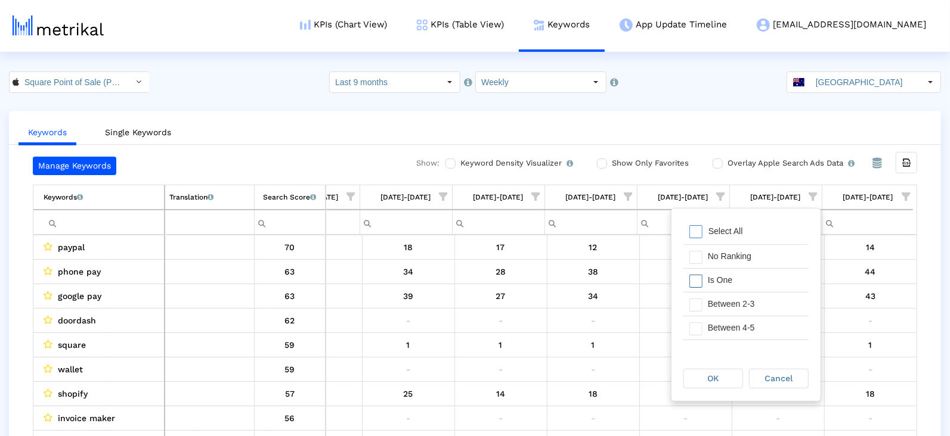
click at [709, 280] on div "Is One" at bounding box center [755, 280] width 107 height 23
click at [713, 377] on span "OK" at bounding box center [713, 379] width 11 height 10
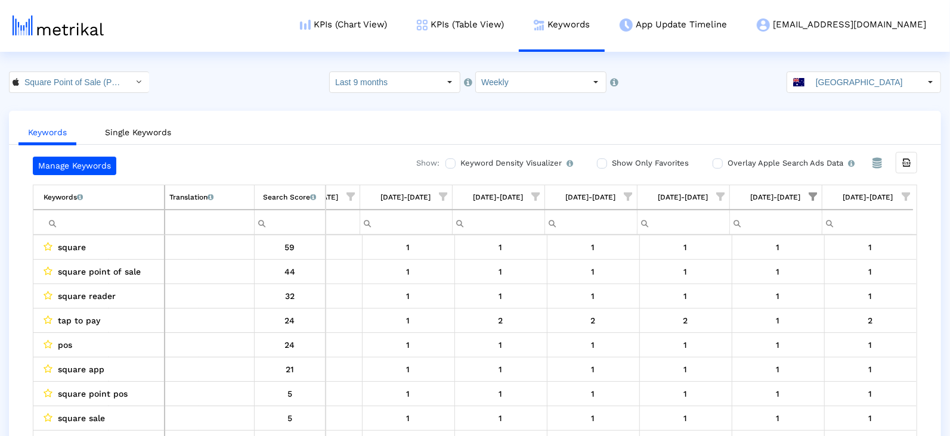
click at [905, 193] on span "Show filter options for column '08/10/25-08/16/25'" at bounding box center [906, 197] width 8 height 8
click at [793, 233] on span "Filter options" at bounding box center [788, 231] width 13 height 13
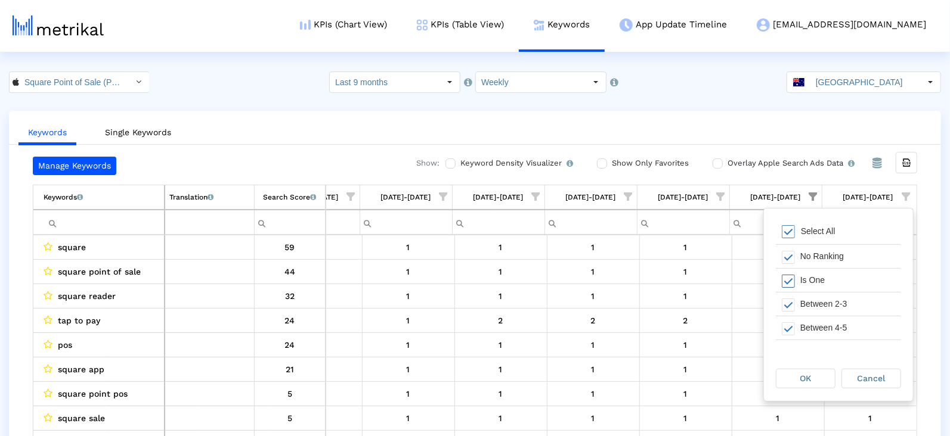
click at [793, 283] on span "Filter options" at bounding box center [788, 281] width 13 height 13
click at [795, 385] on div "OK" at bounding box center [805, 379] width 58 height 18
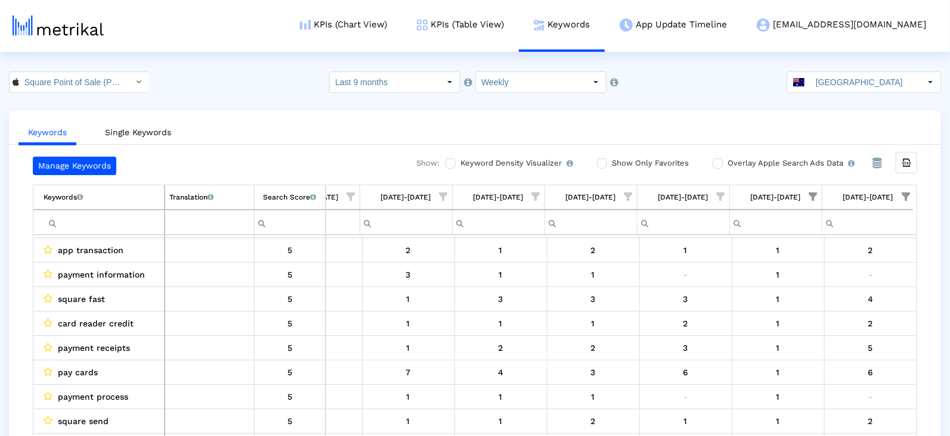
scroll to position [22, 0]
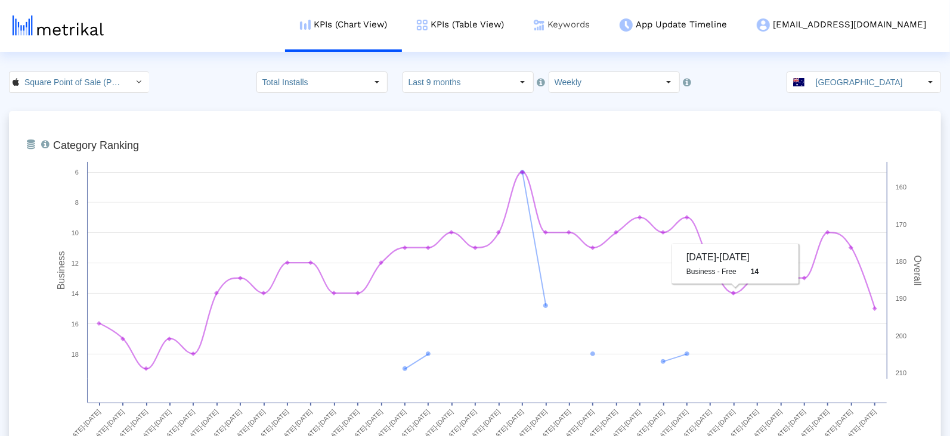
click at [605, 23] on link "Keywords" at bounding box center [562, 24] width 86 height 49
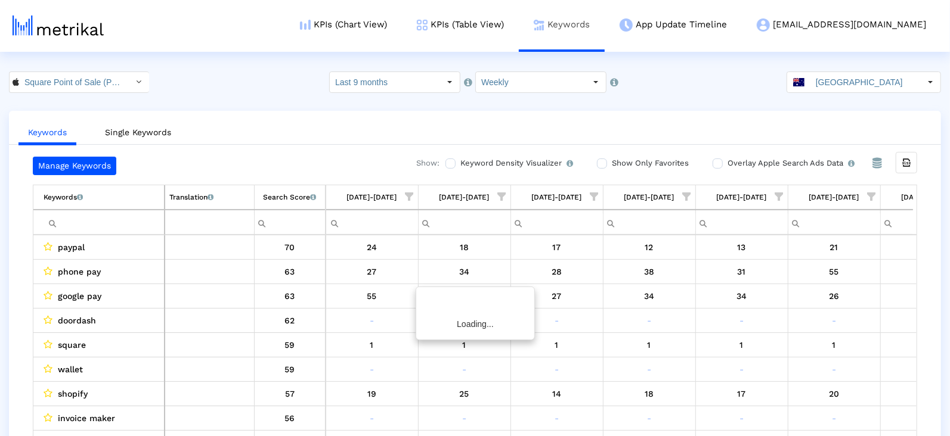
scroll to position [0, 58]
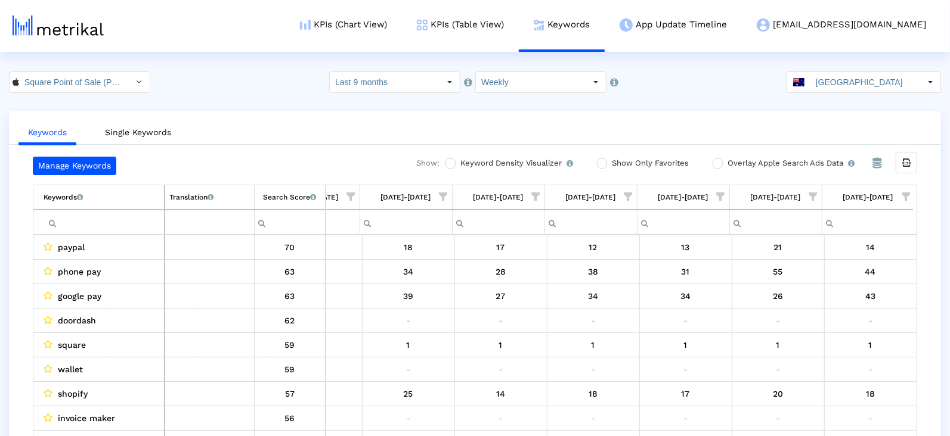
click at [910, 195] on span "Show filter options for column '08/10/25-08/16/25'" at bounding box center [906, 197] width 8 height 8
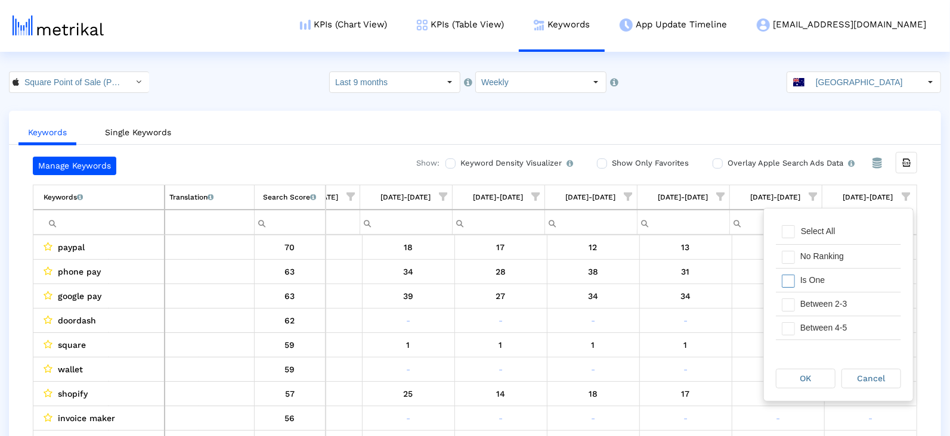
click at [835, 283] on div "Is One" at bounding box center [847, 280] width 107 height 23
click at [835, 304] on div "Between 2-3" at bounding box center [847, 304] width 107 height 23
click at [834, 326] on div "Between 4-5" at bounding box center [847, 328] width 107 height 23
click at [828, 323] on div "Between 6-10" at bounding box center [847, 320] width 107 height 23
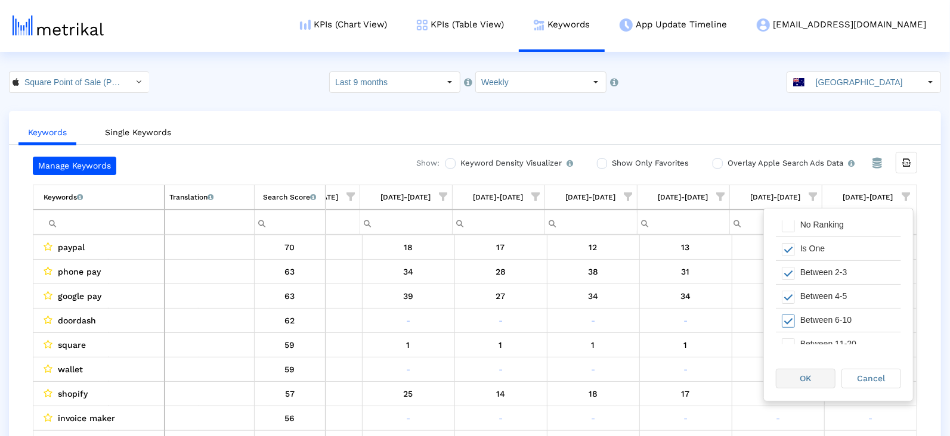
click at [816, 378] on div "OK" at bounding box center [805, 379] width 58 height 18
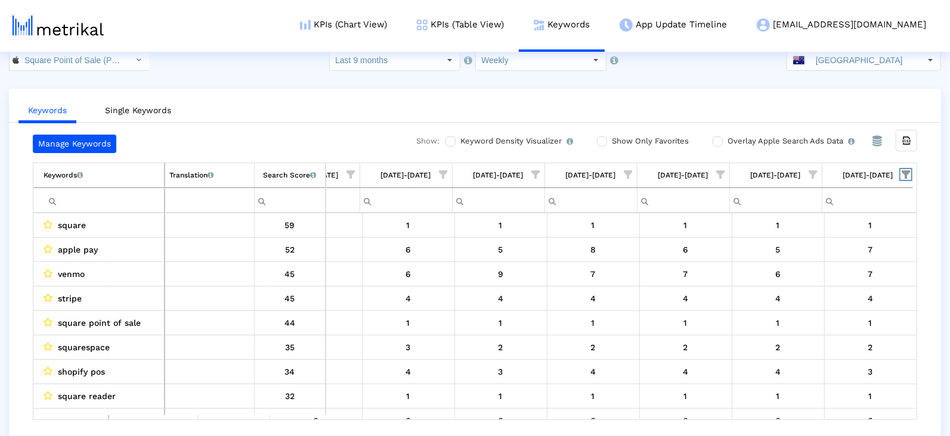
scroll to position [0, 0]
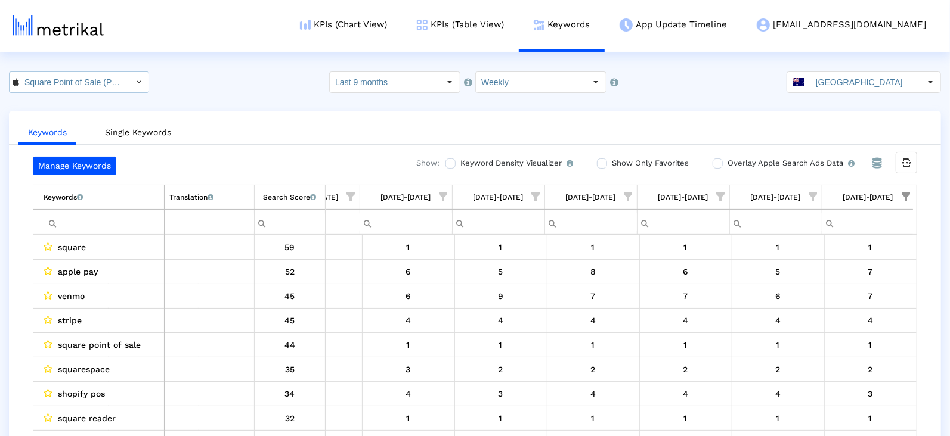
click at [107, 82] on input "Square Point of Sale (POS) < 335393788 >" at bounding box center [72, 82] width 107 height 20
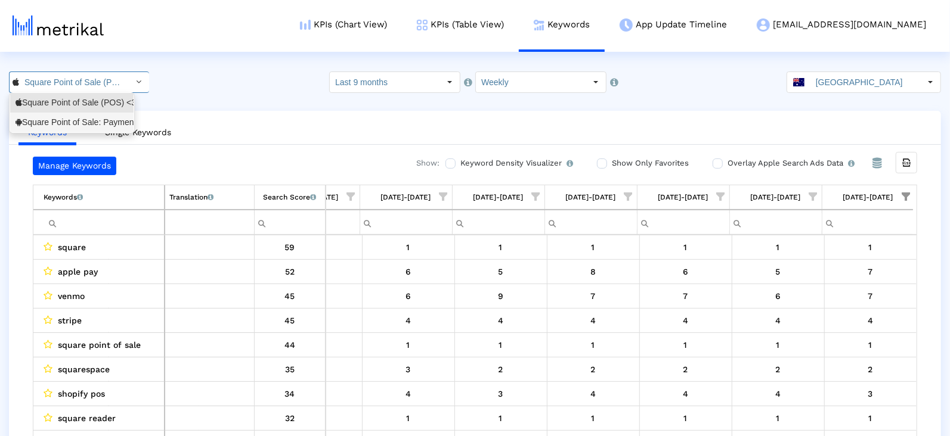
click at [107, 114] on div "Square Point of Sale: Payment <com.squareup>" at bounding box center [71, 123] width 123 height 20
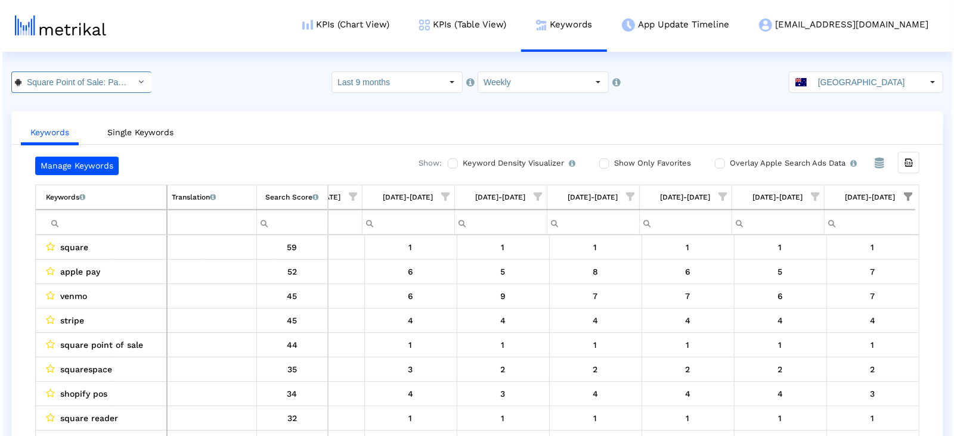
scroll to position [0, 97]
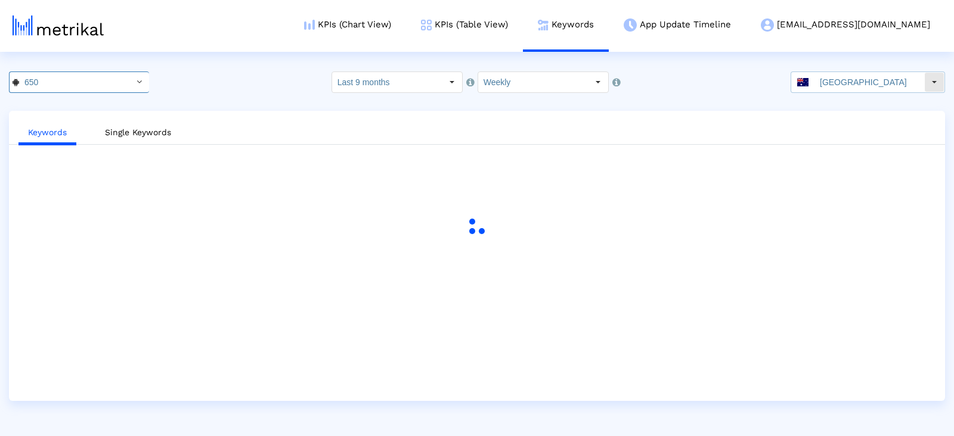
click at [868, 89] on input "[GEOGRAPHIC_DATA]" at bounding box center [870, 82] width 110 height 20
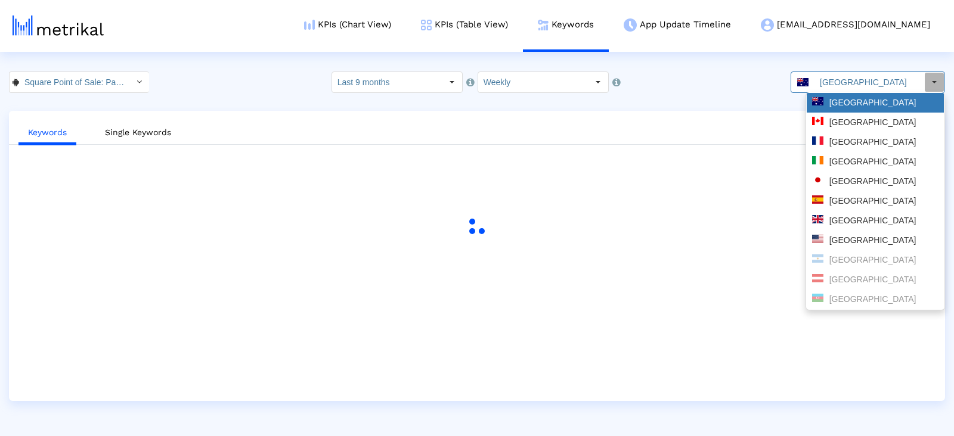
click at [865, 100] on div "[GEOGRAPHIC_DATA]" at bounding box center [875, 102] width 126 height 11
click at [865, 100] on crea-index "Square Point of Sale: Payment < com.squareup > Pull down to refresh... Release …" at bounding box center [477, 237] width 954 height 330
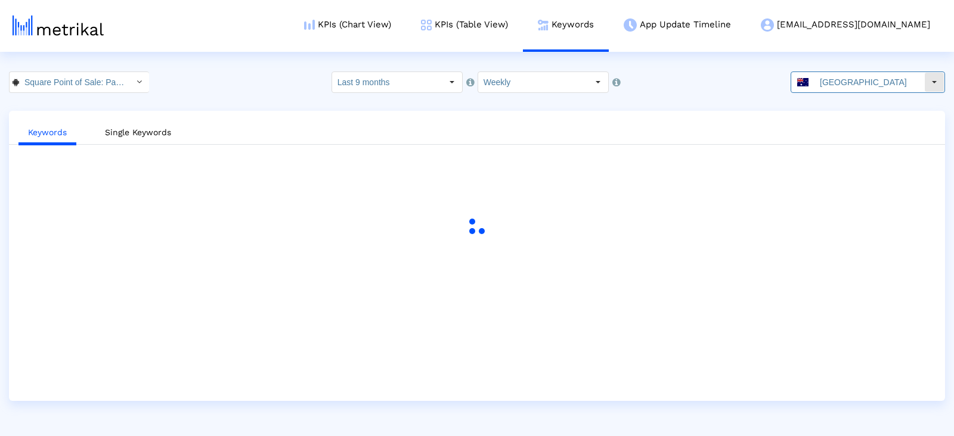
click at [857, 85] on input "[GEOGRAPHIC_DATA]" at bounding box center [870, 82] width 110 height 20
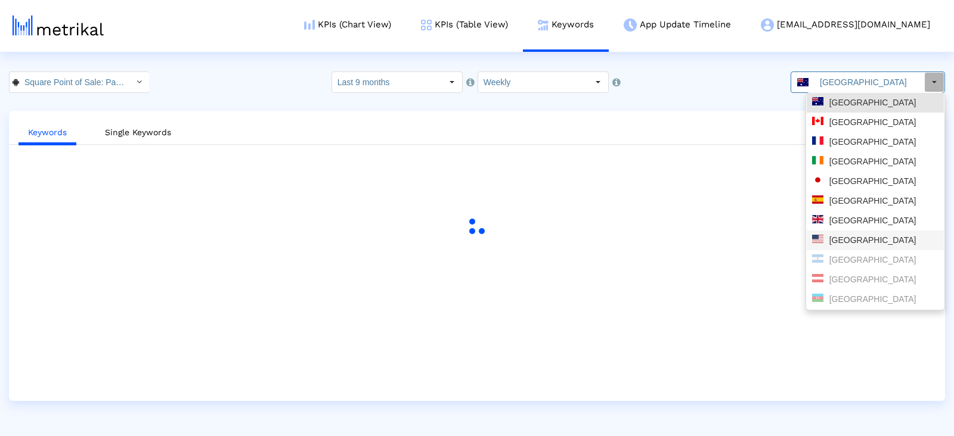
click at [849, 245] on div "[GEOGRAPHIC_DATA]" at bounding box center [875, 240] width 126 height 11
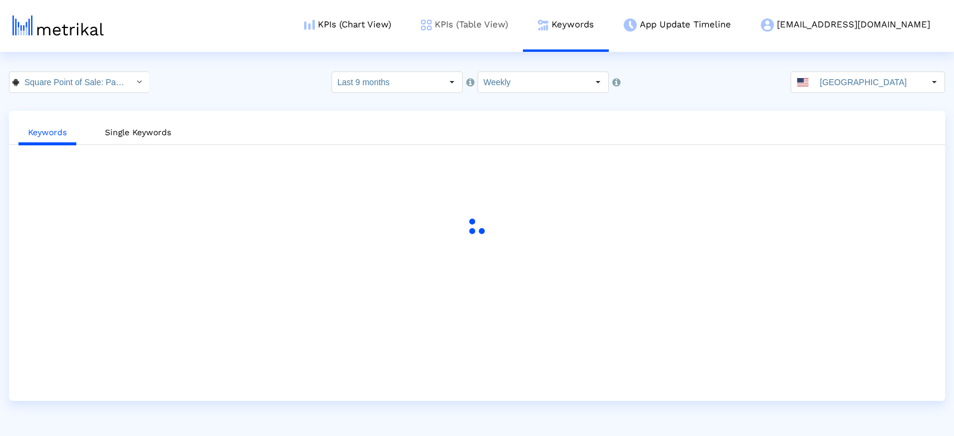
click at [521, 21] on link "KPIs (Table View)" at bounding box center [464, 24] width 117 height 49
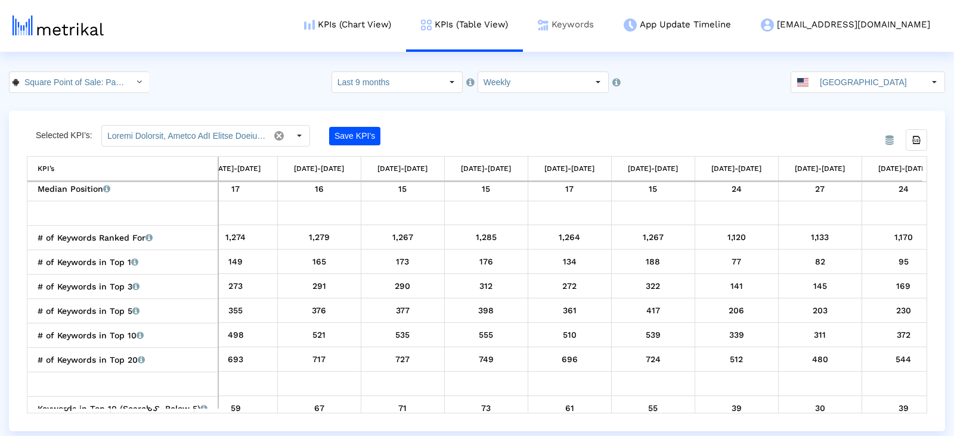
click at [606, 23] on link "Keywords" at bounding box center [566, 24] width 86 height 49
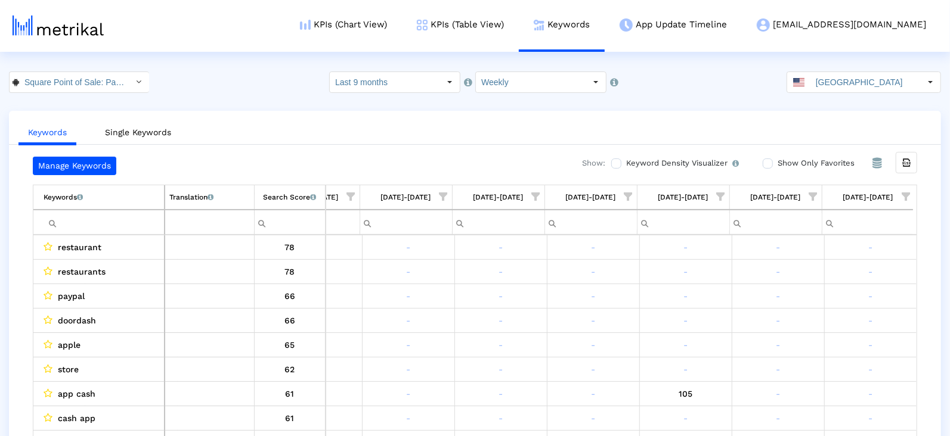
click at [902, 194] on span "Show filter options for column '08/10/25-08/16/25'" at bounding box center [906, 197] width 8 height 8
click at [838, 283] on div "Is One" at bounding box center [847, 280] width 107 height 23
drag, startPoint x: 838, startPoint y: 298, endPoint x: 838, endPoint y: 315, distance: 17.3
click at [838, 298] on div "Between 2-3" at bounding box center [847, 304] width 107 height 23
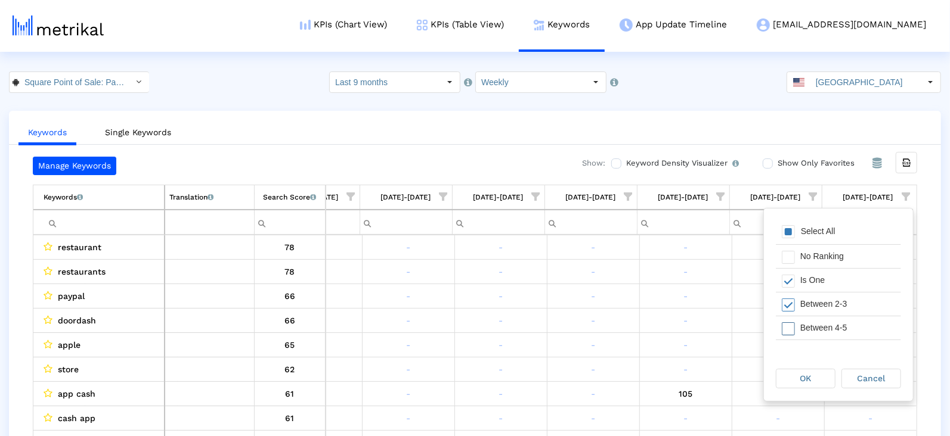
click at [838, 321] on div "Between 4-5" at bounding box center [847, 328] width 107 height 23
click at [837, 320] on div "Between 6-10" at bounding box center [847, 319] width 107 height 23
click at [818, 371] on div "OK" at bounding box center [805, 379] width 58 height 18
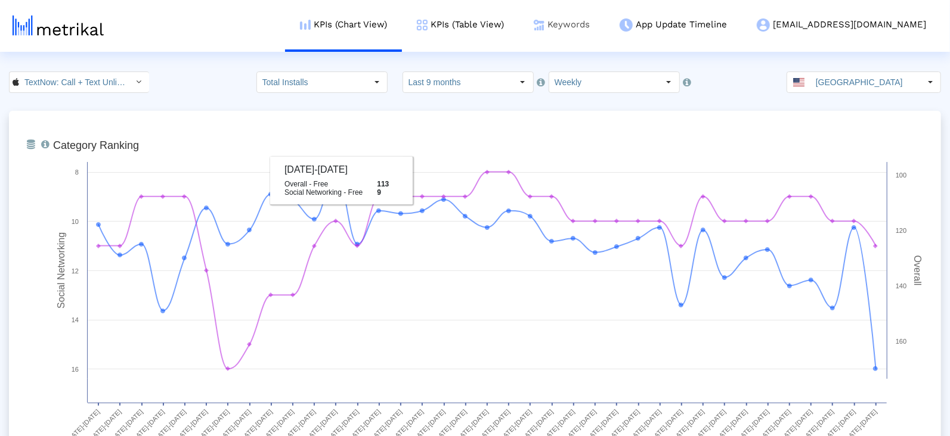
click at [605, 26] on link "Keywords" at bounding box center [562, 24] width 86 height 49
click at [605, 27] on link "Keywords" at bounding box center [562, 24] width 86 height 49
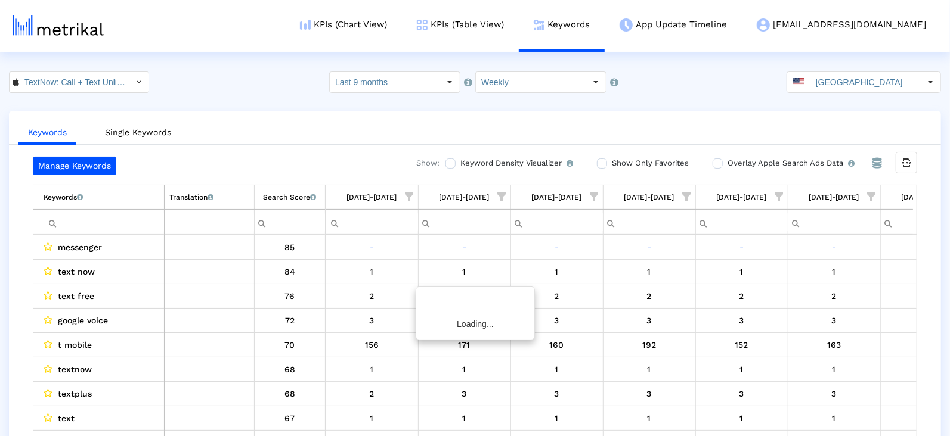
scroll to position [0, 2831]
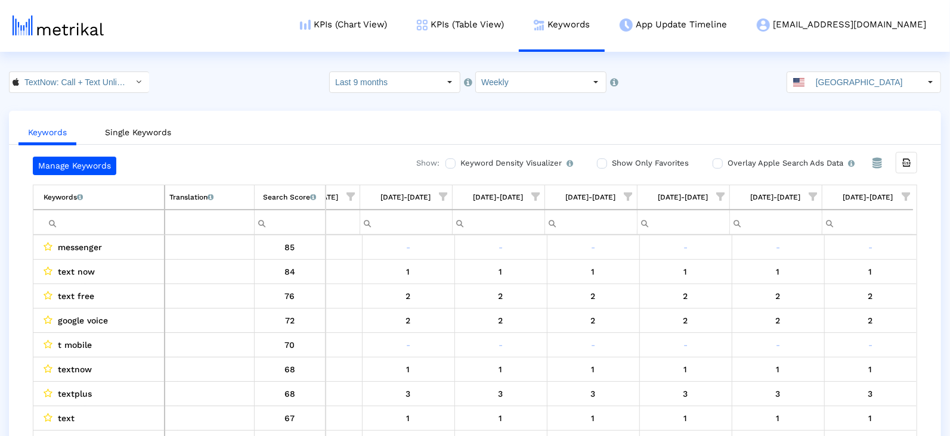
click at [809, 193] on span "Show filter options for column '08/03/25-08/09/25'" at bounding box center [813, 197] width 8 height 8
click at [741, 308] on div "Between 2-3" at bounding box center [755, 304] width 107 height 23
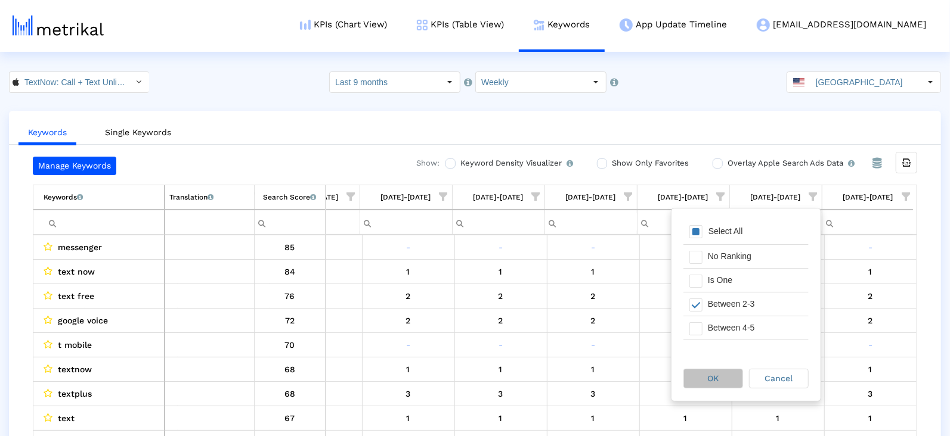
click at [727, 378] on div "OK" at bounding box center [713, 379] width 58 height 18
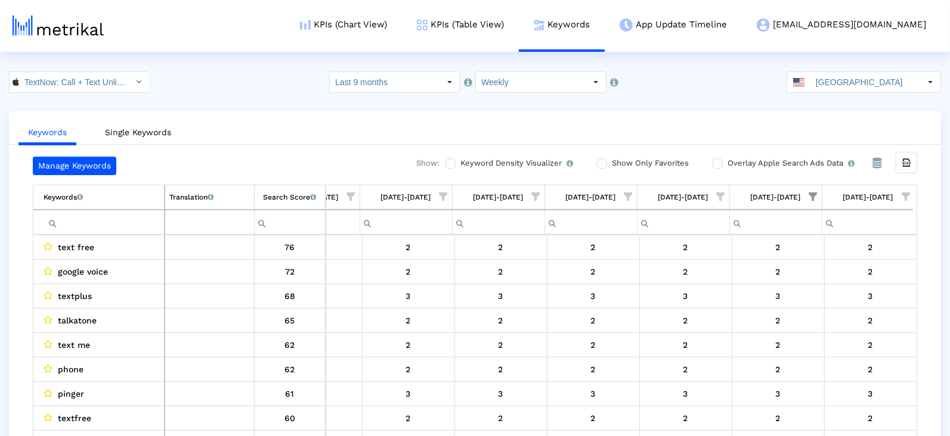
click at [910, 193] on span "Show filter options for column '08/10/25-08/16/25'" at bounding box center [906, 197] width 8 height 8
click at [831, 227] on div "Select All" at bounding box center [818, 232] width 47 height 10
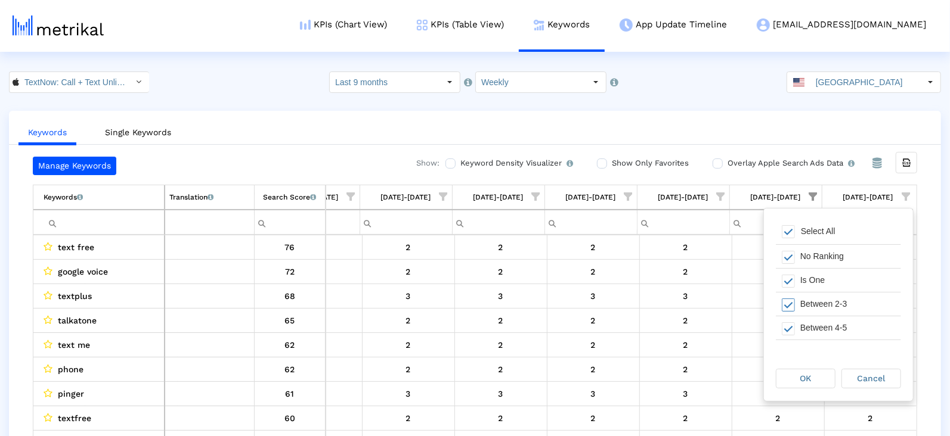
click at [805, 309] on div "Between 2-3" at bounding box center [847, 304] width 107 height 23
click at [784, 278] on span "Filter options" at bounding box center [788, 281] width 13 height 13
click at [801, 376] on span "OK" at bounding box center [805, 379] width 11 height 10
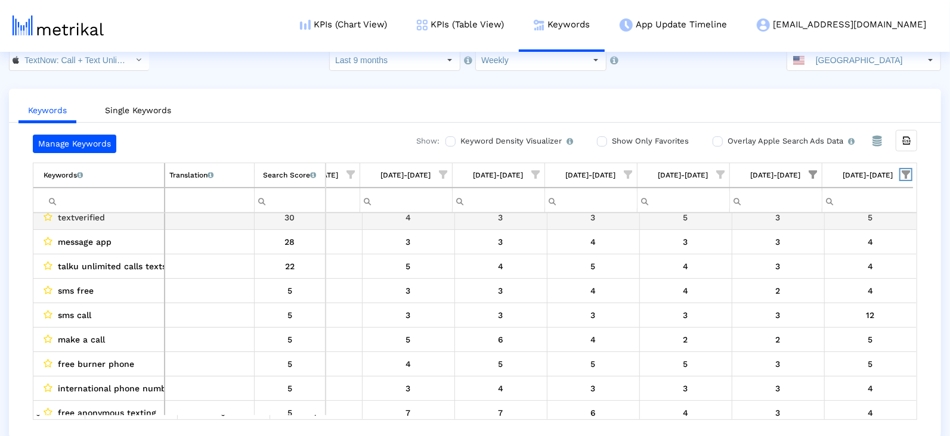
scroll to position [78, 0]
